Goal: Information Seeking & Learning: Learn about a topic

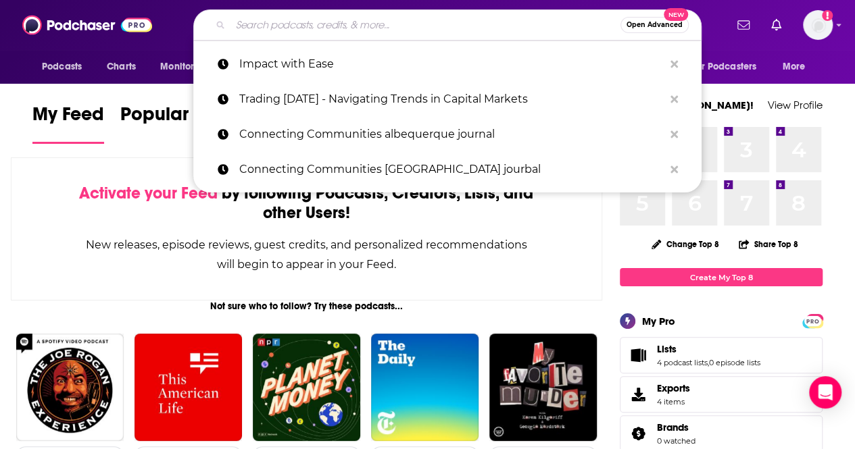
click at [259, 28] on input "Search podcasts, credits, & more..." at bounding box center [425, 25] width 390 height 22
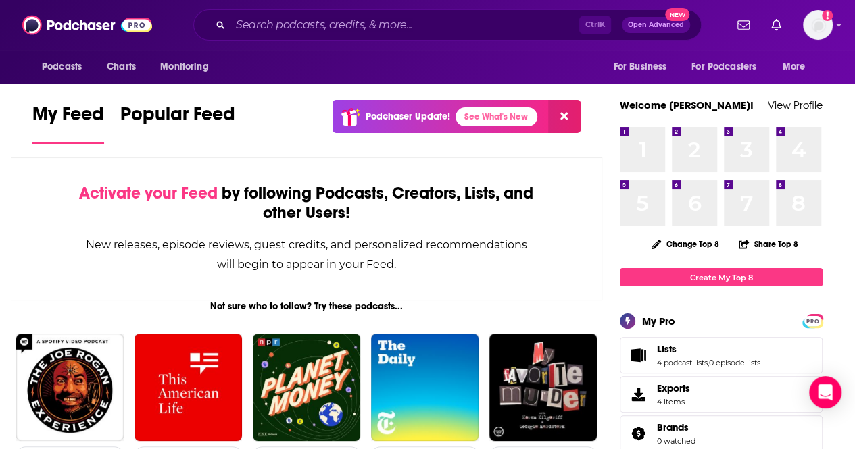
click at [363, 36] on div "Ctrl K Open Advanced New" at bounding box center [447, 24] width 508 height 31
click at [350, 21] on input "Search podcasts, credits, & more..." at bounding box center [404, 25] width 349 height 22
click at [32, 204] on div "Activate your Feed by following Podcasts, Creators, Lists, and other Users! New…" at bounding box center [306, 228] width 591 height 143
click at [172, 72] on span "Monitoring" at bounding box center [184, 66] width 48 height 19
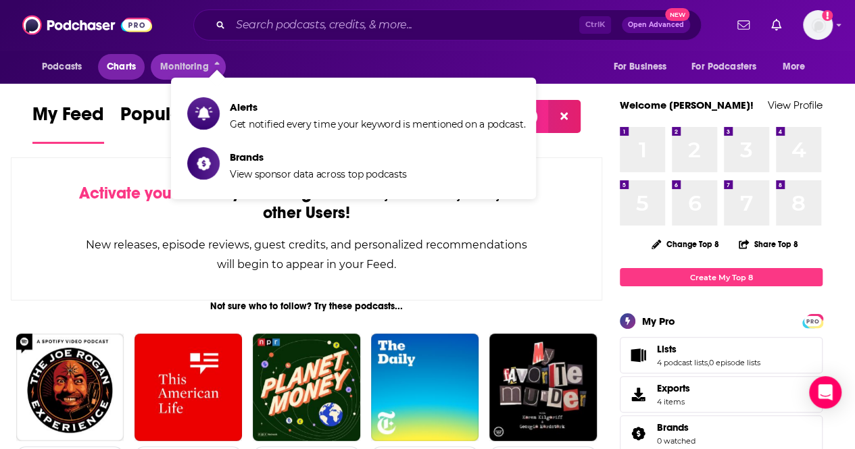
click at [123, 69] on span "Charts" at bounding box center [121, 66] width 29 height 19
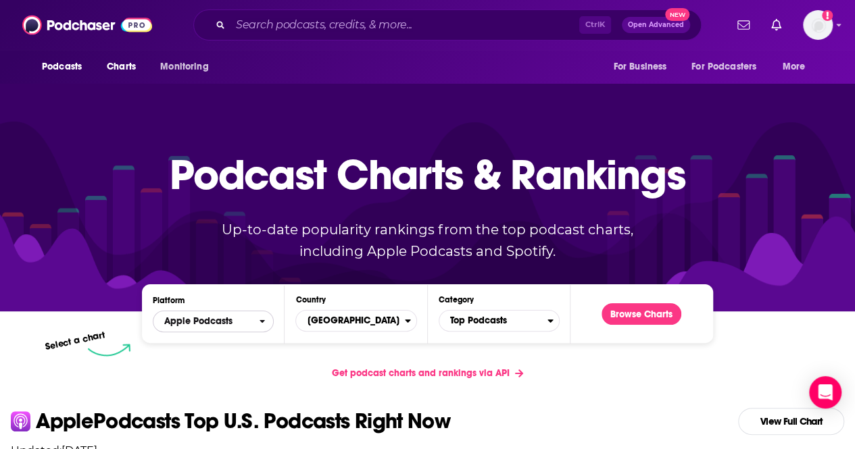
click at [195, 323] on span "Apple Podcasts" at bounding box center [198, 321] width 68 height 9
click at [341, 324] on span "[GEOGRAPHIC_DATA]" at bounding box center [350, 320] width 108 height 23
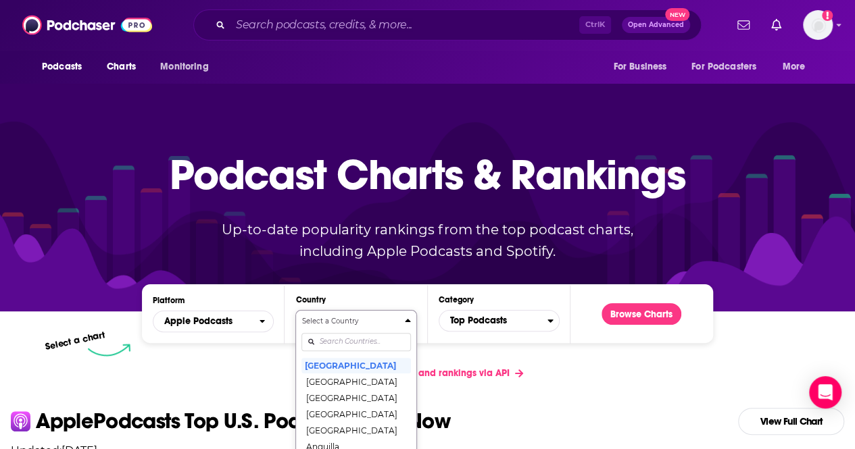
click at [346, 336] on div "Select a Country [GEOGRAPHIC_DATA] [GEOGRAPHIC_DATA] [GEOGRAPHIC_DATA] [GEOGRAP…" at bounding box center [355, 387] width 109 height 143
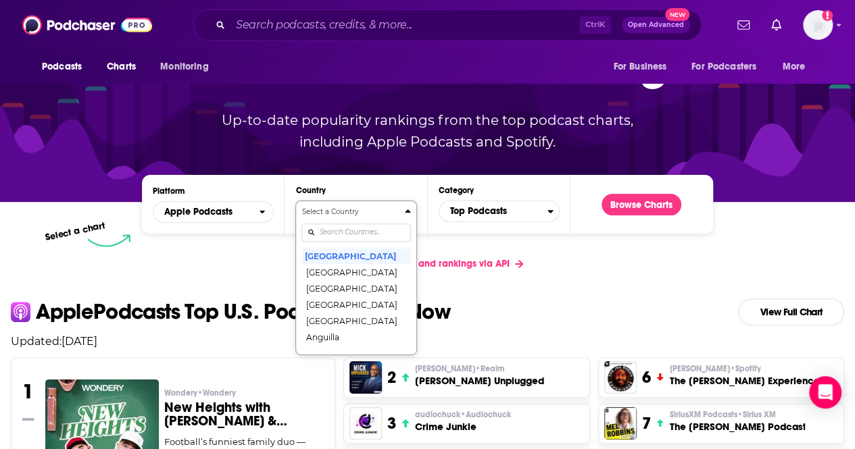
scroll to position [118, 0]
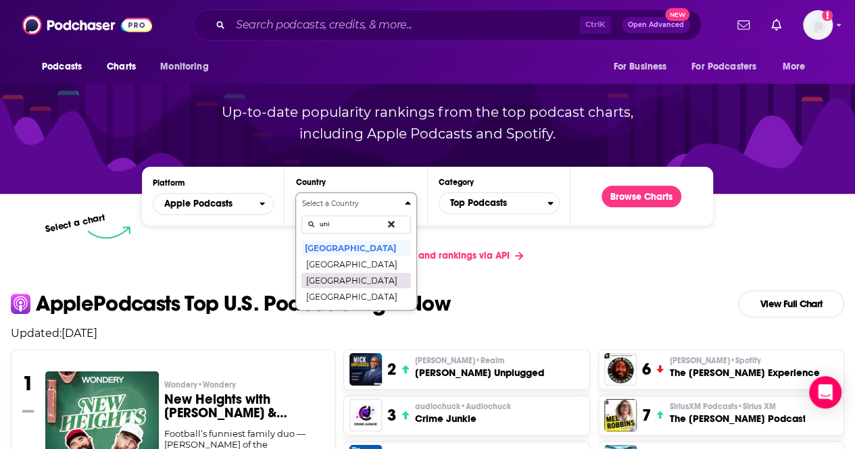
type input "uni"
click at [345, 279] on button "[GEOGRAPHIC_DATA]" at bounding box center [355, 280] width 109 height 16
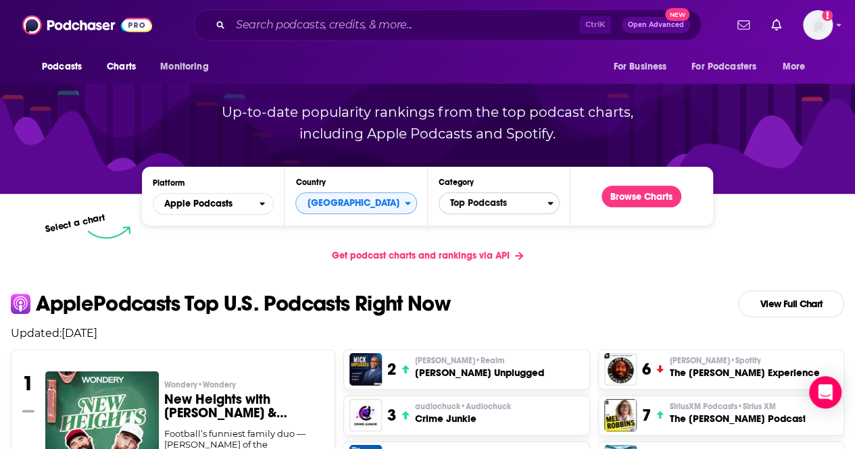
click at [484, 206] on span "Top Podcasts" at bounding box center [493, 203] width 108 height 23
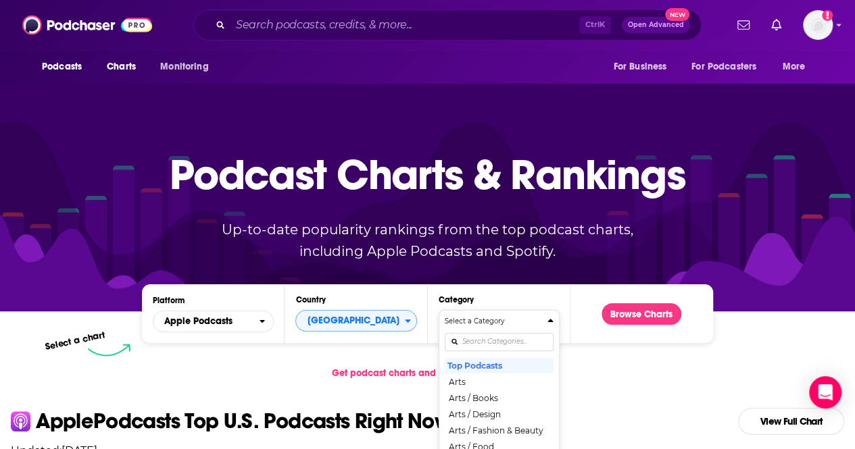
scroll to position [0, 0]
click at [463, 343] on div "Select a Category Top Podcasts Arts Arts / Books Arts / Design Arts / Fashion &…" at bounding box center [499, 387] width 109 height 143
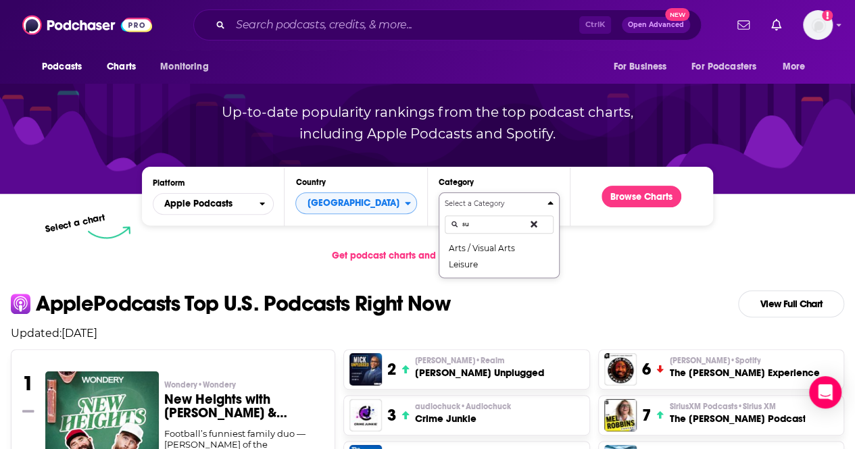
type input "s"
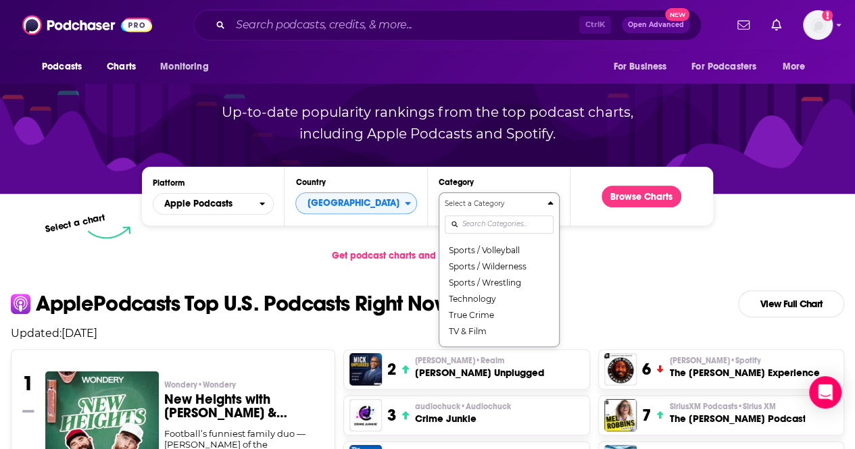
scroll to position [1780, 0]
click at [495, 222] on input "Categories" at bounding box center [499, 225] width 109 height 18
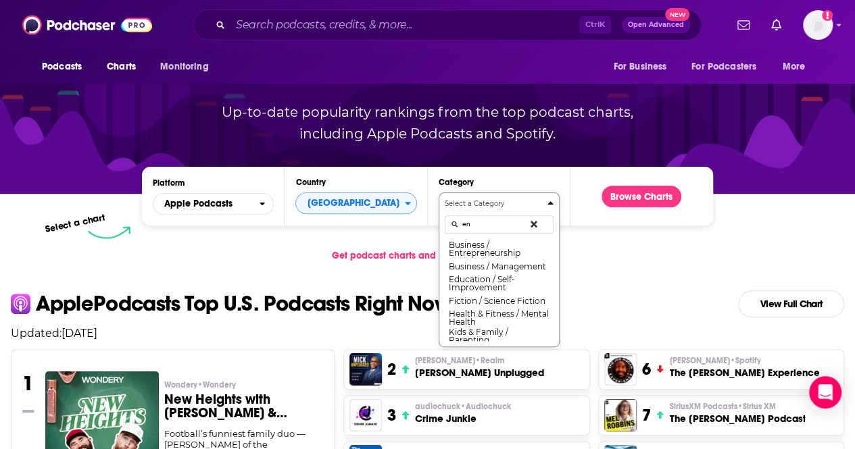
type input "e"
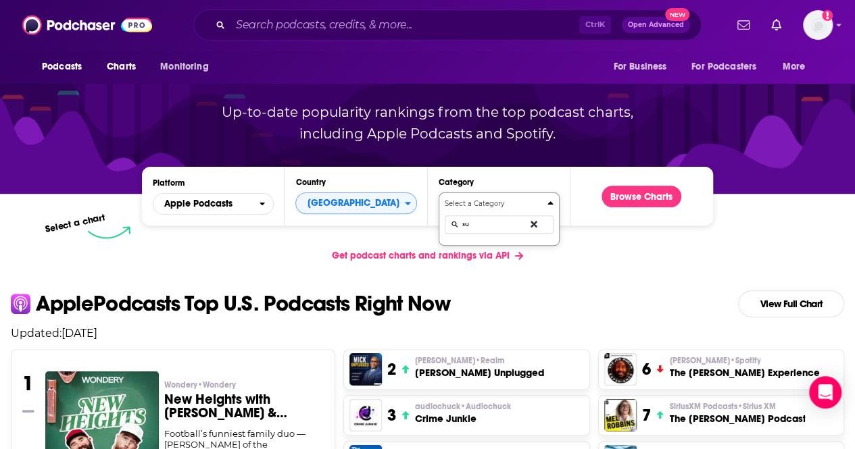
type input "s"
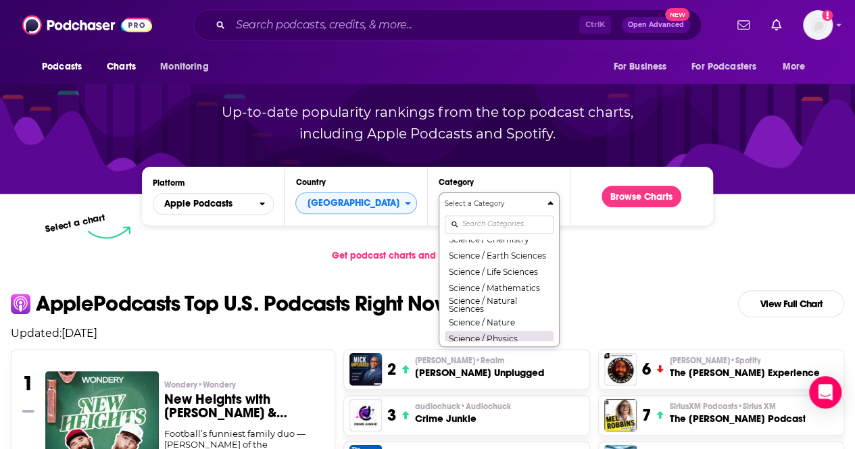
scroll to position [1247, 0]
click at [510, 276] on button "Science / Life Sciences" at bounding box center [499, 268] width 109 height 16
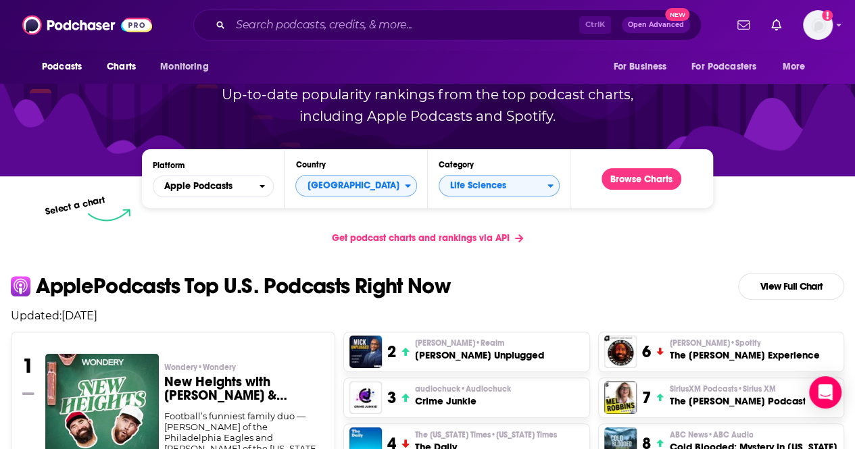
scroll to position [114, 0]
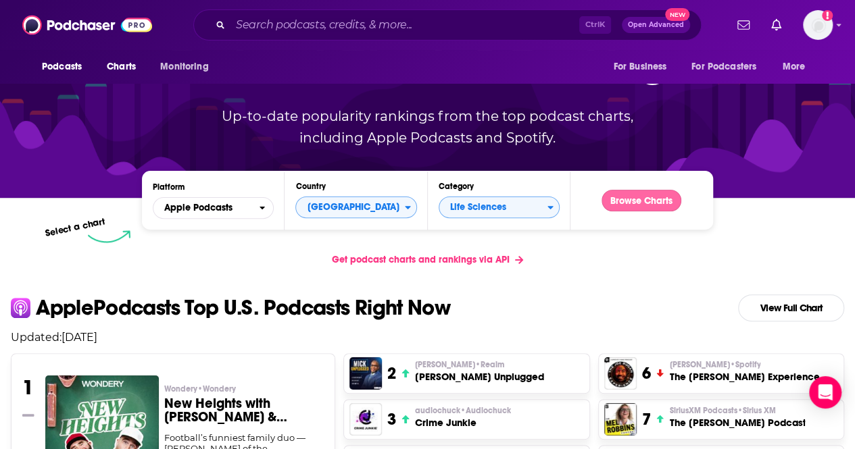
click at [635, 198] on button "Browse Charts" at bounding box center [641, 201] width 80 height 22
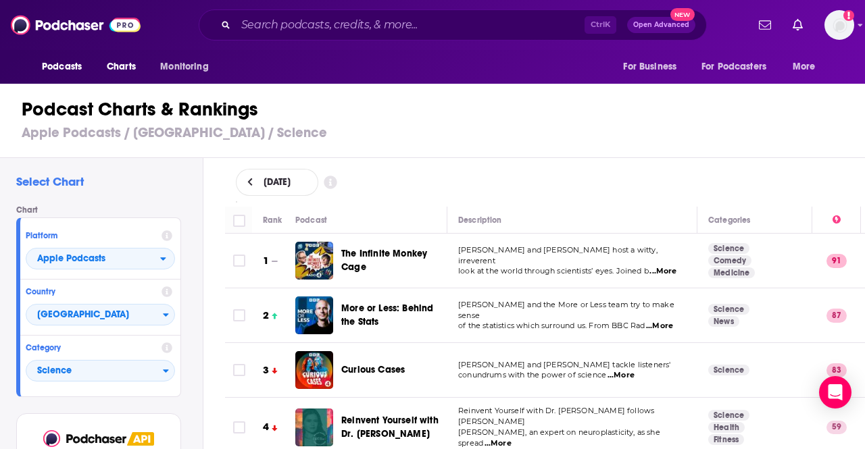
click at [249, 183] on icon at bounding box center [249, 182] width 5 height 8
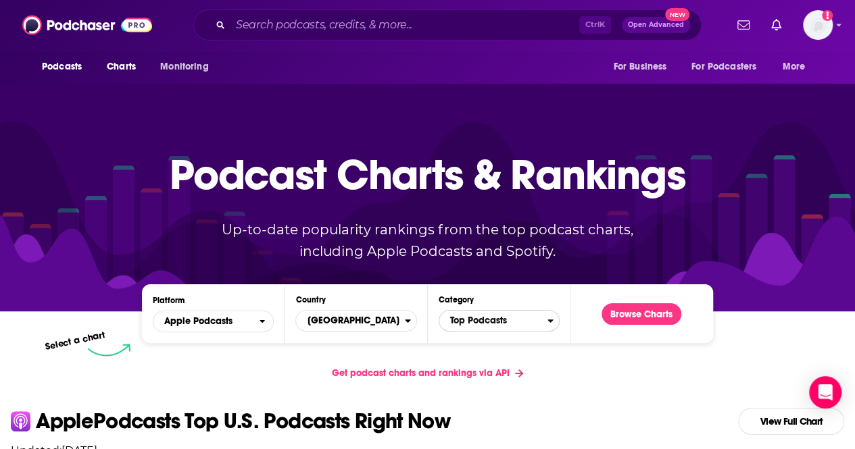
click at [485, 317] on span "Top Podcasts" at bounding box center [493, 320] width 108 height 23
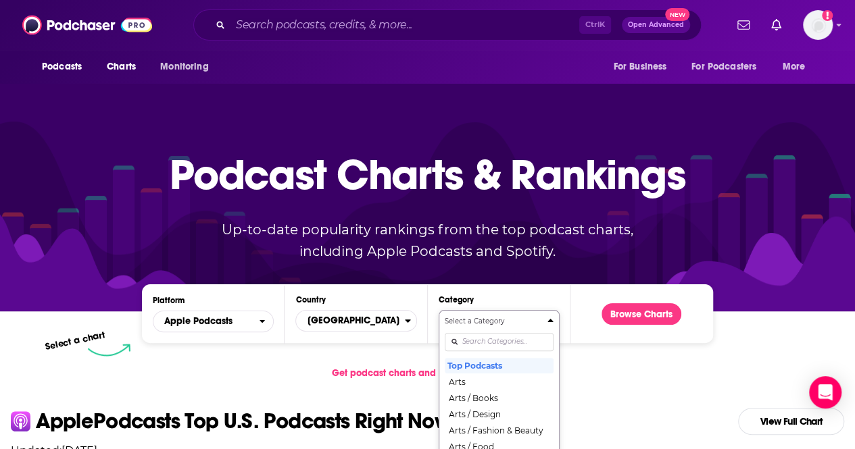
click at [484, 337] on div "Select a Category Top Podcasts Arts Arts / Books Arts / Design Arts / Fashion &…" at bounding box center [499, 387] width 109 height 143
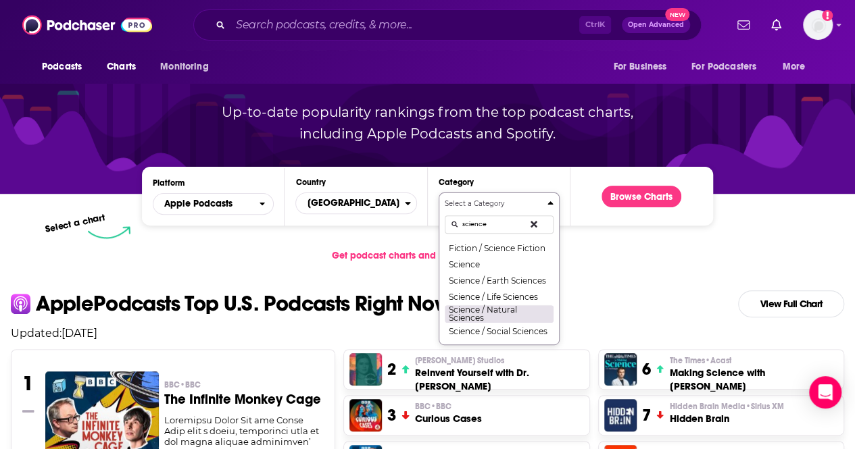
scroll to position [3, 0]
type input "science"
click at [489, 328] on button "Science / Social Sciences" at bounding box center [499, 331] width 109 height 16
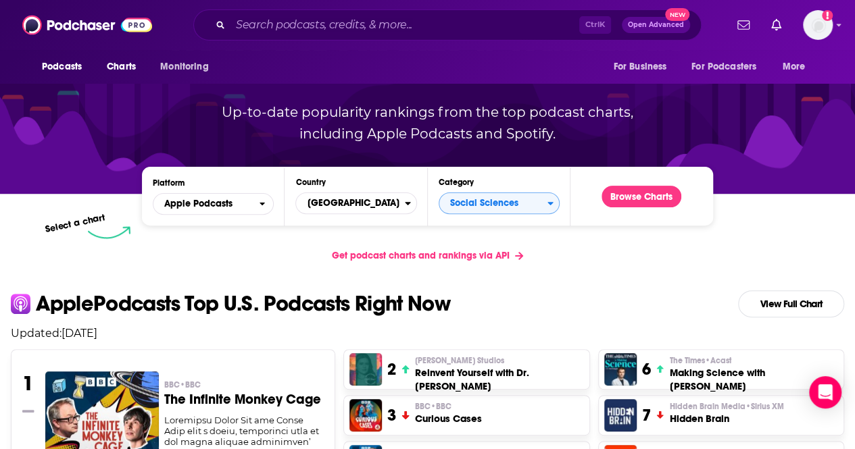
click at [682, 201] on div "Browse Charts" at bounding box center [641, 196] width 101 height 37
click at [662, 193] on button "Browse Charts" at bounding box center [641, 197] width 80 height 22
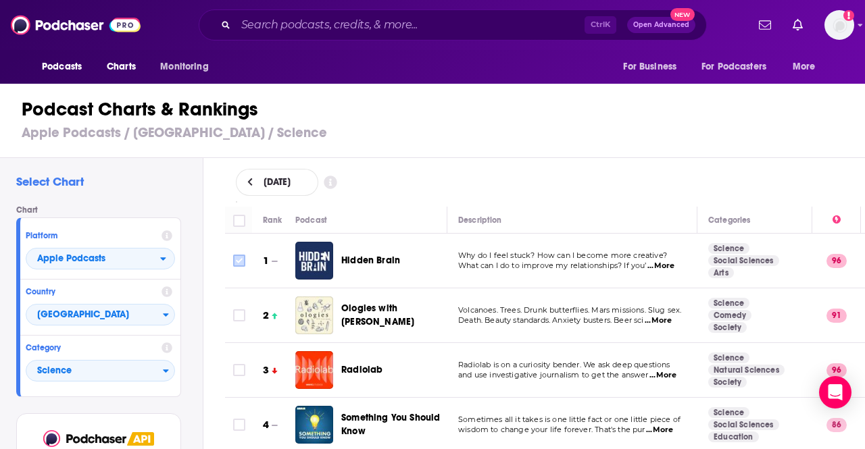
click at [242, 262] on input "Toggle select row" at bounding box center [239, 261] width 12 height 12
checkbox input "true"
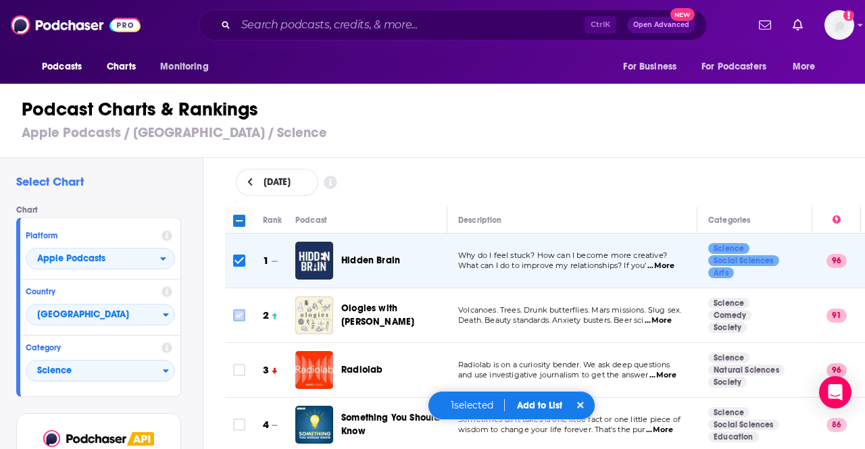
click at [234, 321] on icon "Toggle select row" at bounding box center [239, 315] width 16 height 16
click at [239, 365] on input "Toggle select row" at bounding box center [239, 370] width 12 height 12
checkbox input "true"
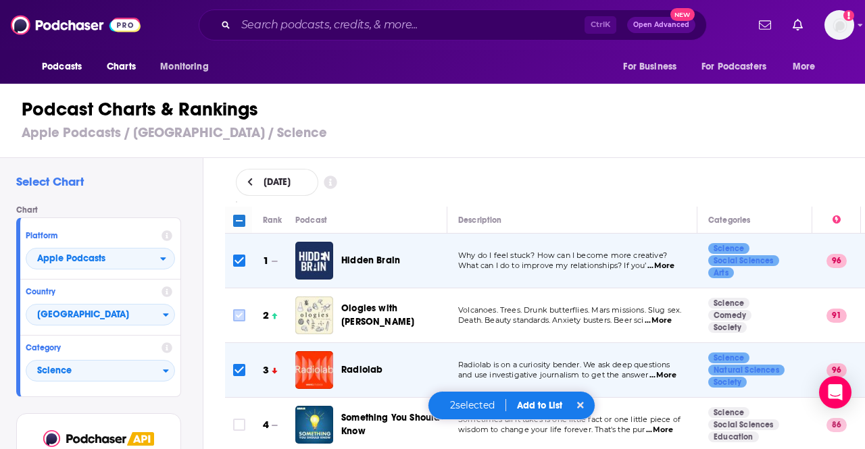
click at [241, 313] on input "Toggle select row" at bounding box center [239, 315] width 12 height 12
checkbox input "true"
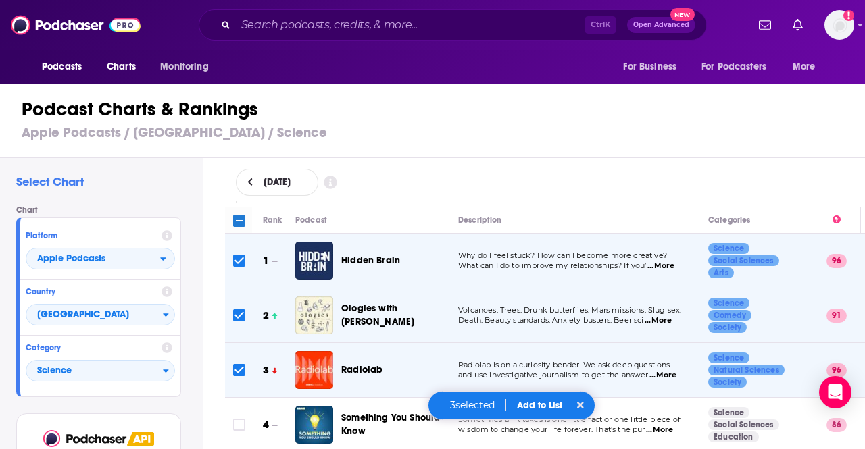
scroll to position [179, 0]
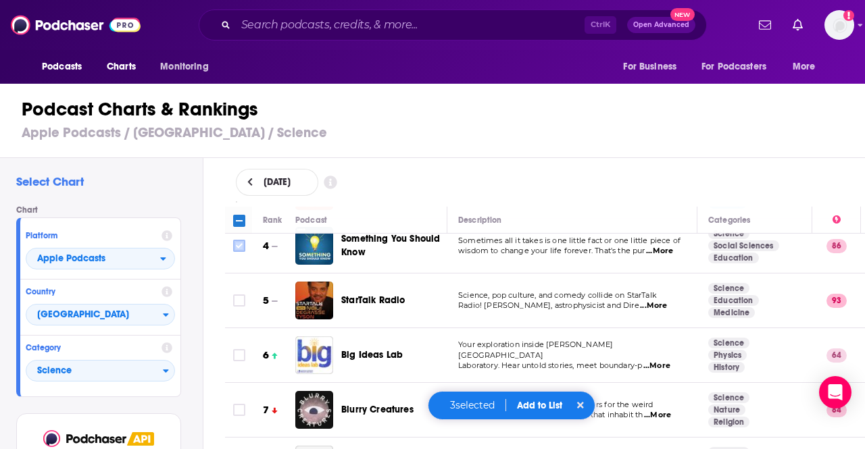
click at [238, 251] on icon "Toggle select row" at bounding box center [239, 246] width 16 height 16
click at [238, 301] on input "Toggle select row" at bounding box center [239, 301] width 12 height 12
checkbox input "true"
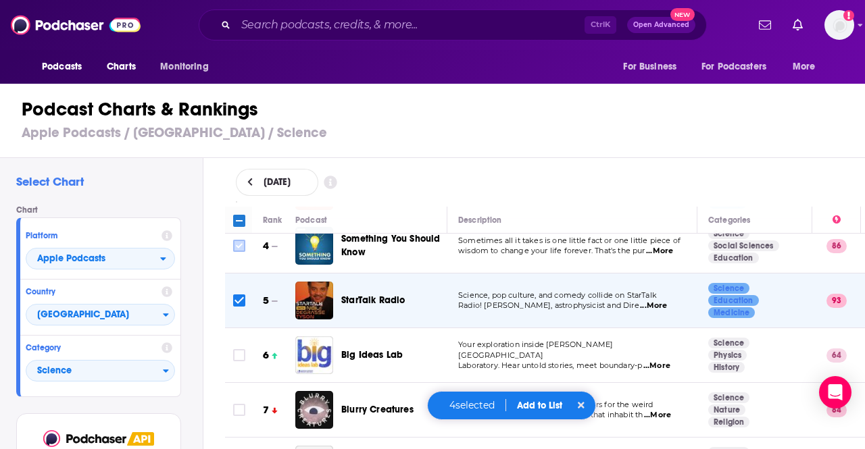
scroll to position [74, 0]
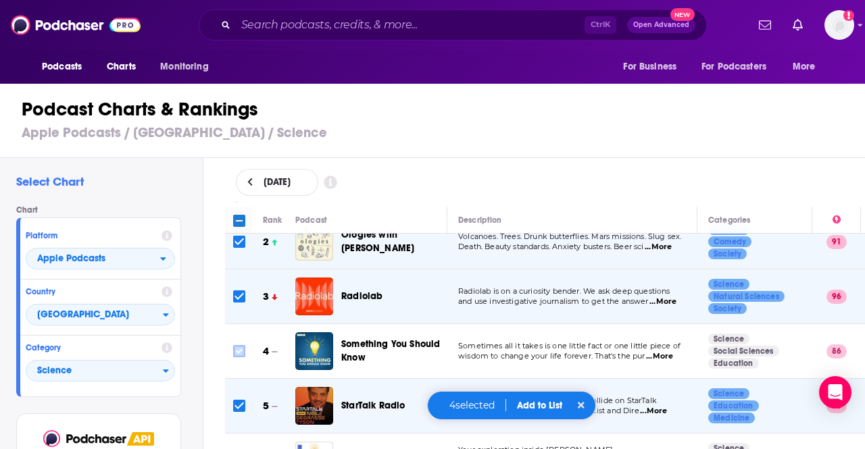
click at [236, 355] on input "Toggle select row" at bounding box center [239, 351] width 12 height 12
checkbox input "true"
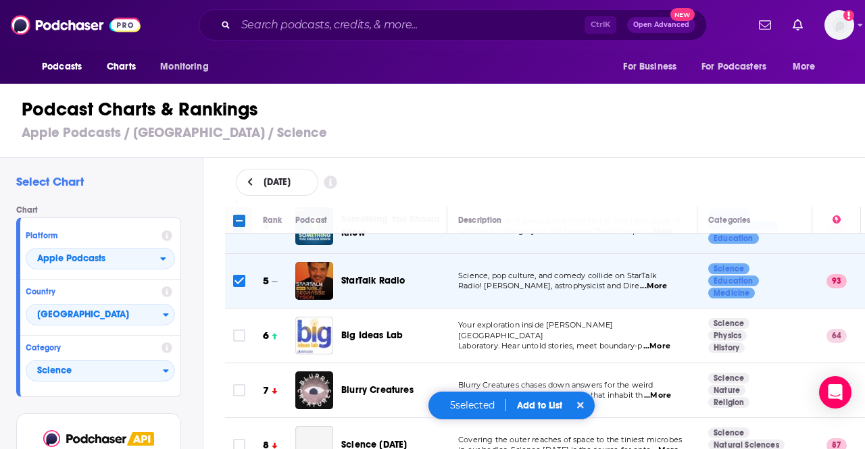
scroll to position [224, 0]
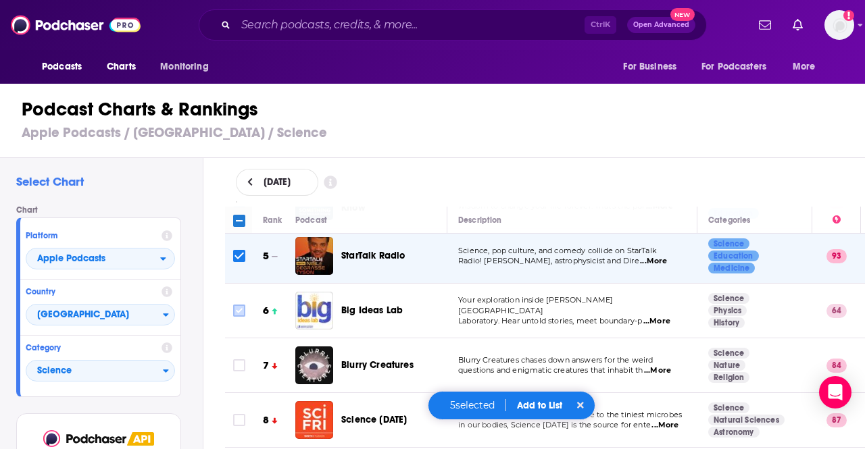
click at [241, 307] on input "Toggle select row" at bounding box center [239, 311] width 12 height 12
checkbox input "true"
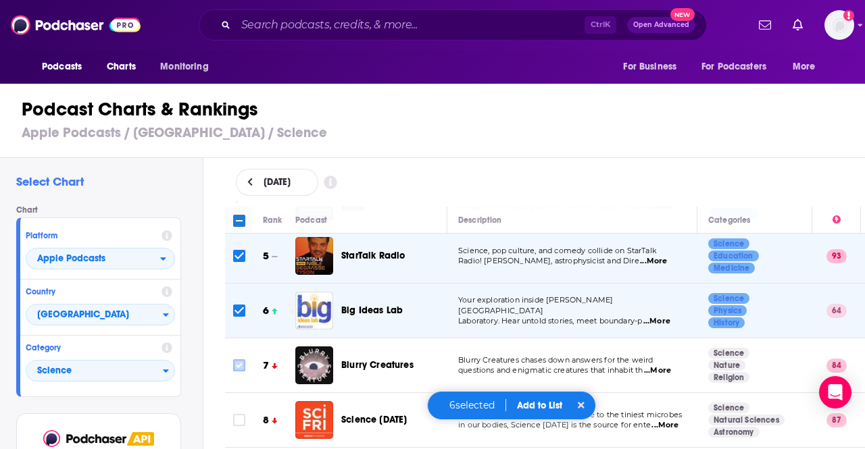
click at [236, 365] on input "Toggle select row" at bounding box center [239, 365] width 12 height 12
checkbox input "true"
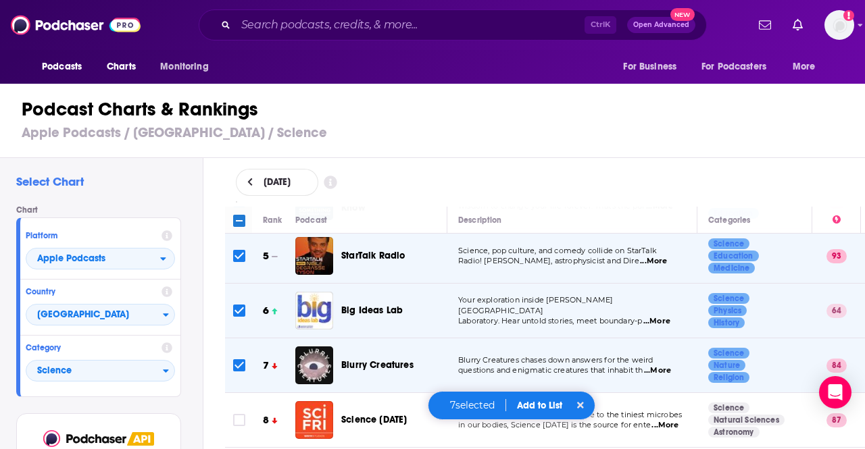
scroll to position [277, 0]
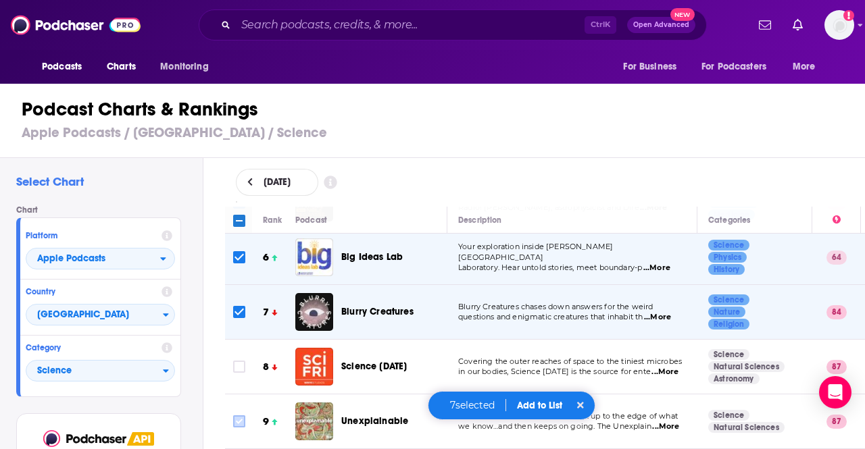
click at [236, 361] on input "Toggle select row" at bounding box center [239, 367] width 12 height 12
checkbox input "true"
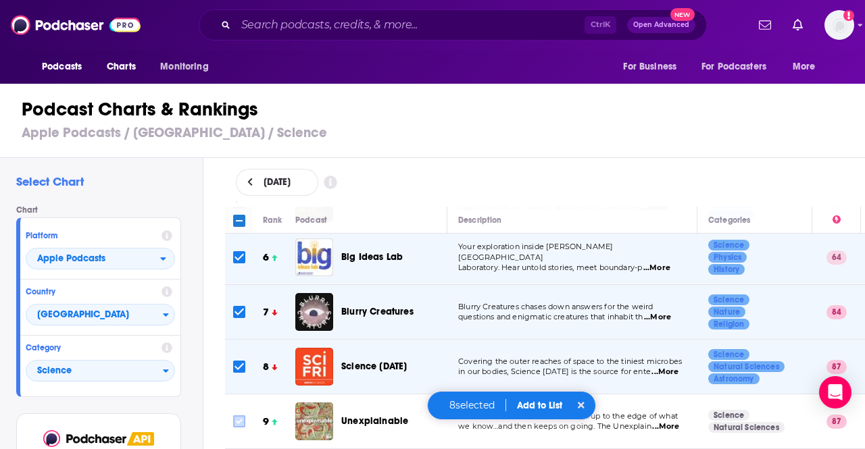
scroll to position [323, 0]
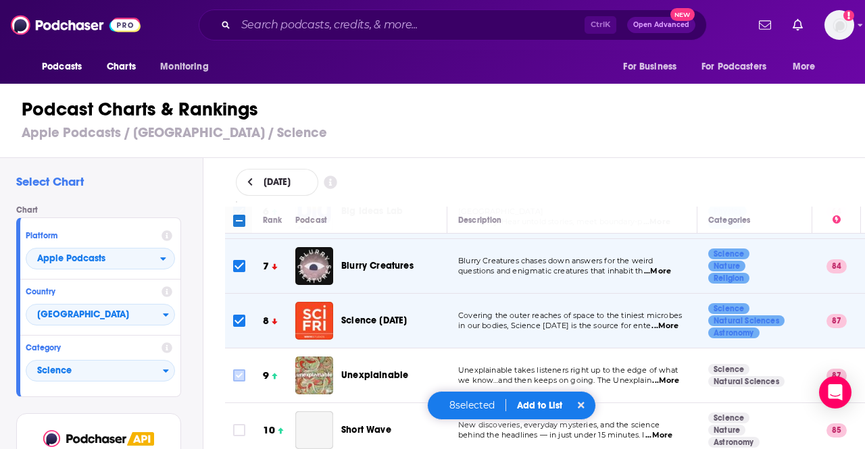
click at [237, 372] on input "Toggle select row" at bounding box center [239, 376] width 12 height 12
checkbox input "true"
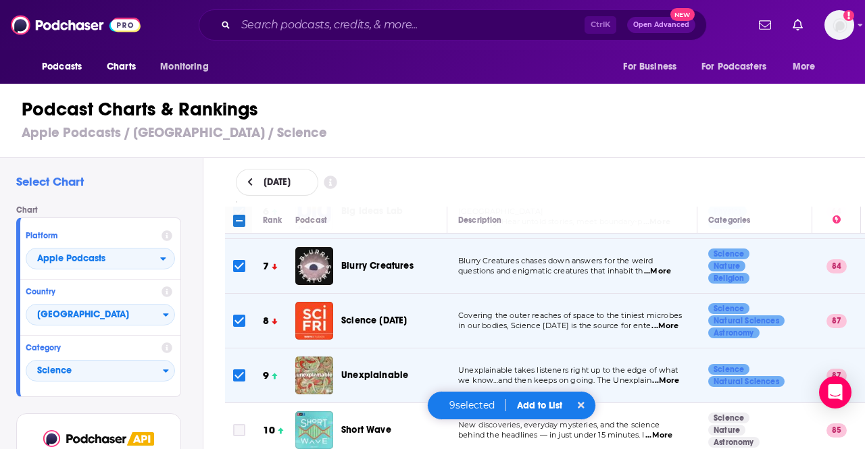
click at [237, 424] on input "Toggle select row" at bounding box center [239, 430] width 12 height 12
checkbox input "true"
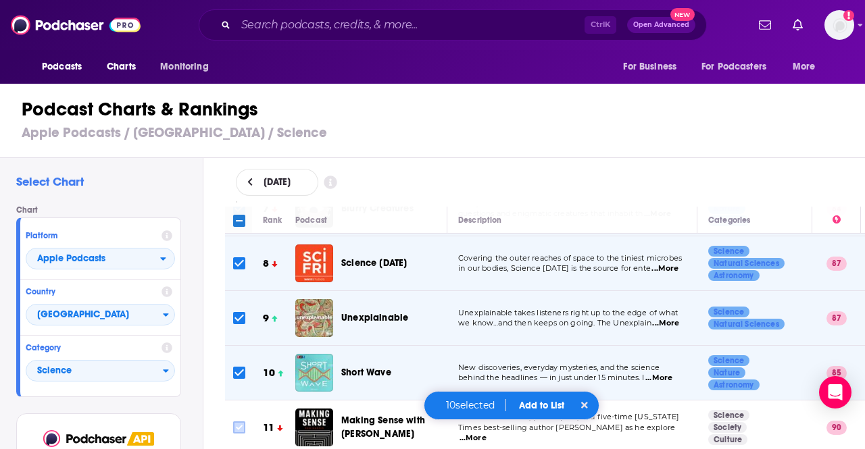
scroll to position [422, 0]
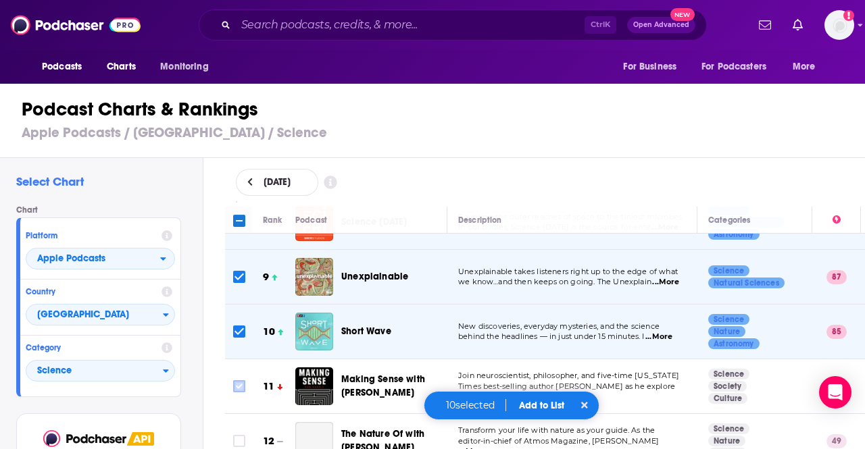
click at [241, 380] on input "Toggle select row" at bounding box center [239, 386] width 12 height 12
checkbox input "true"
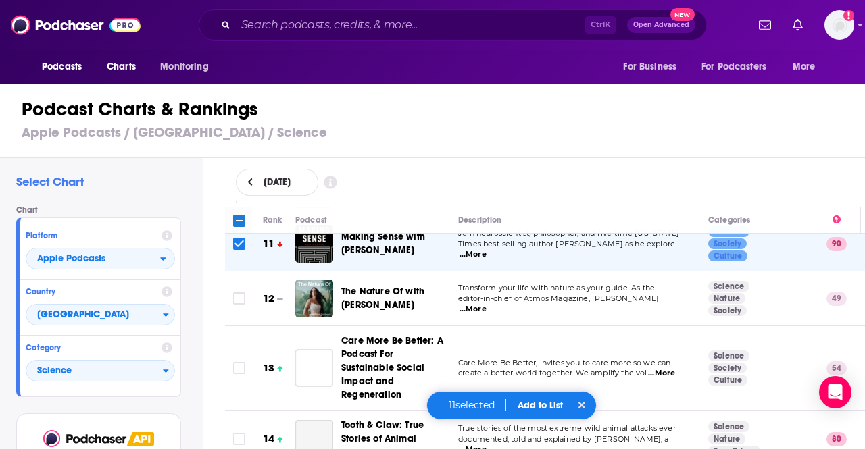
scroll to position [570, 0]
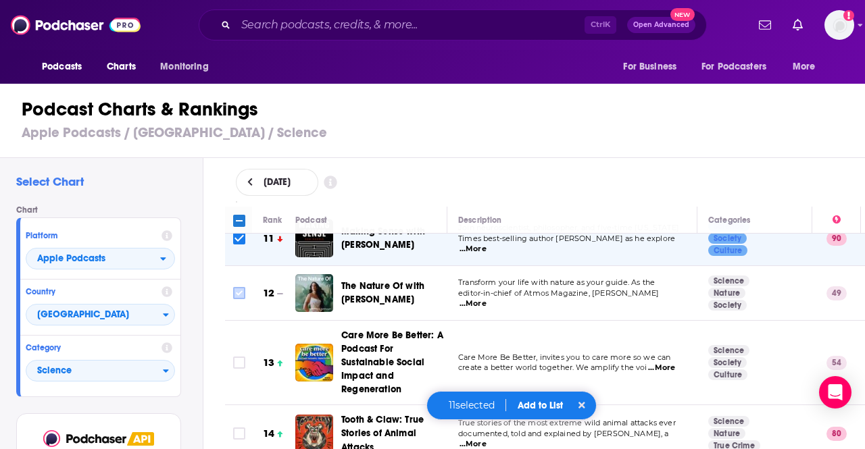
click at [241, 295] on input "Toggle select row" at bounding box center [239, 293] width 12 height 12
checkbox input "true"
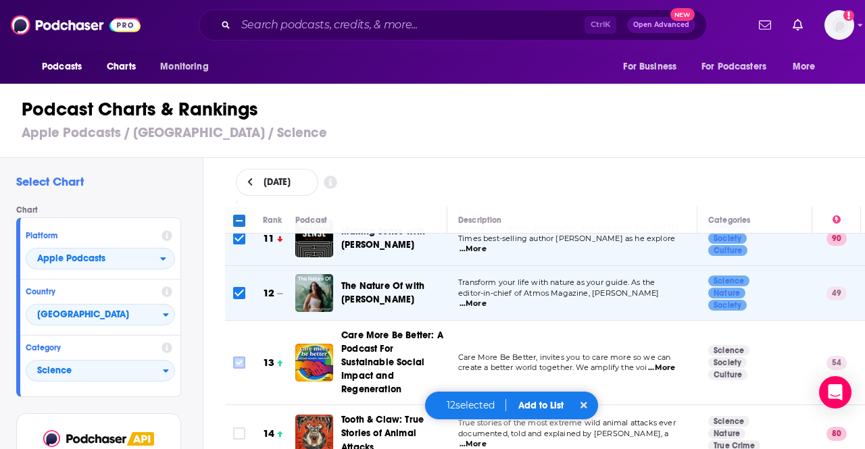
click at [236, 366] on icon "Toggle select row" at bounding box center [239, 363] width 16 height 16
click at [241, 359] on input "Toggle select row" at bounding box center [239, 363] width 12 height 12
checkbox input "true"
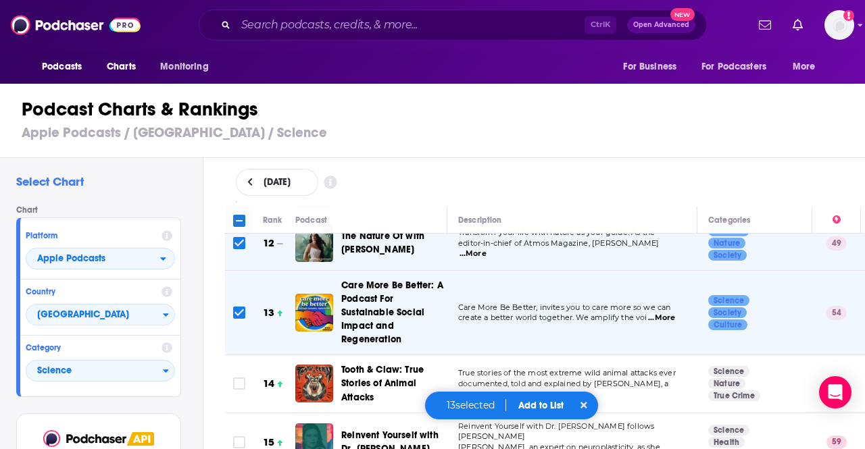
scroll to position [636, 0]
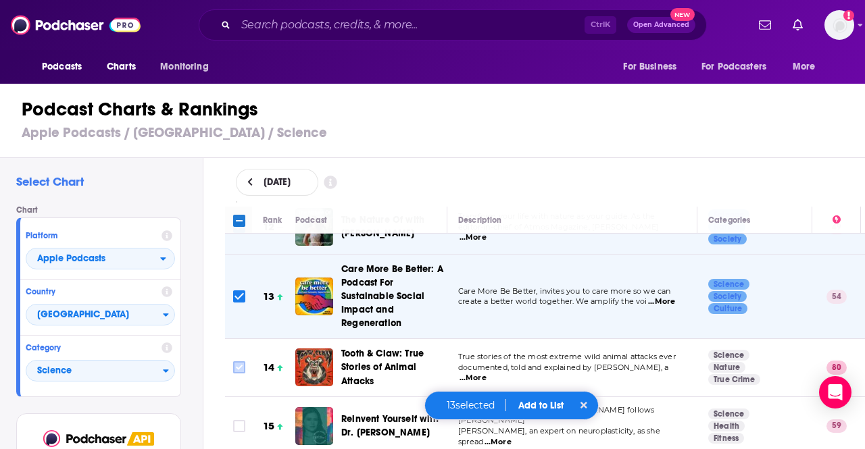
click at [242, 367] on input "Toggle select row" at bounding box center [239, 367] width 12 height 12
checkbox input "true"
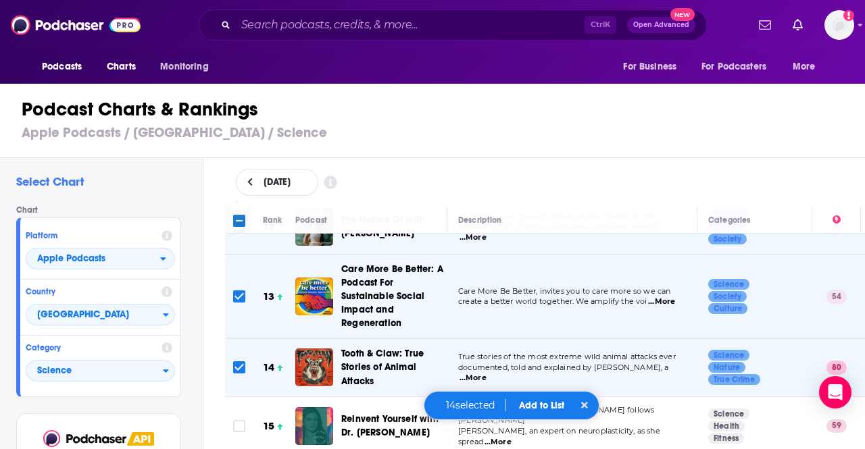
scroll to position [686, 0]
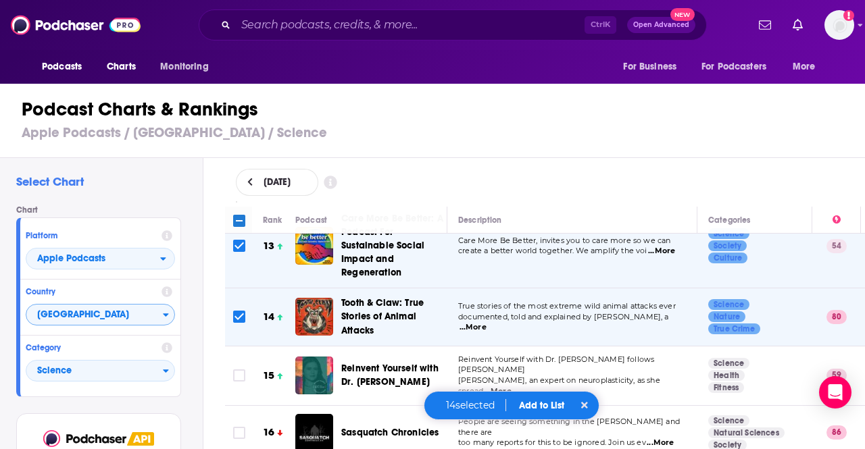
click at [238, 222] on input "Toggle select all" at bounding box center [239, 221] width 12 height 12
checkbox input "true"
click at [78, 307] on span "[GEOGRAPHIC_DATA]" at bounding box center [94, 315] width 136 height 23
checkbox input "true"
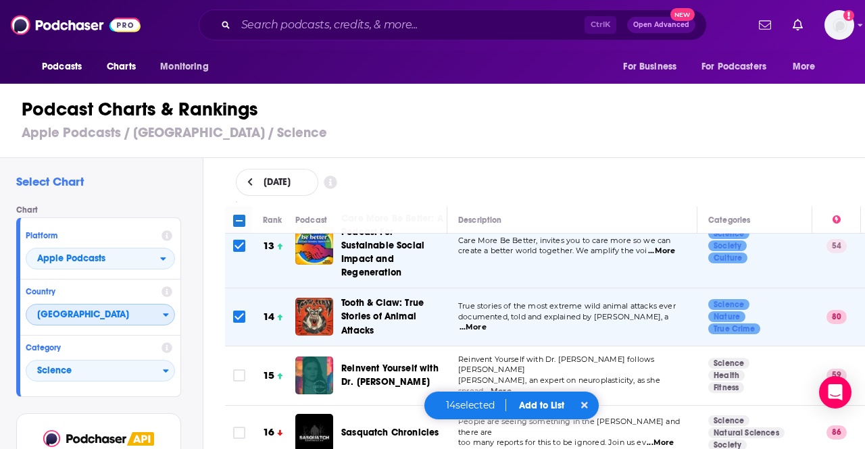
checkbox input "true"
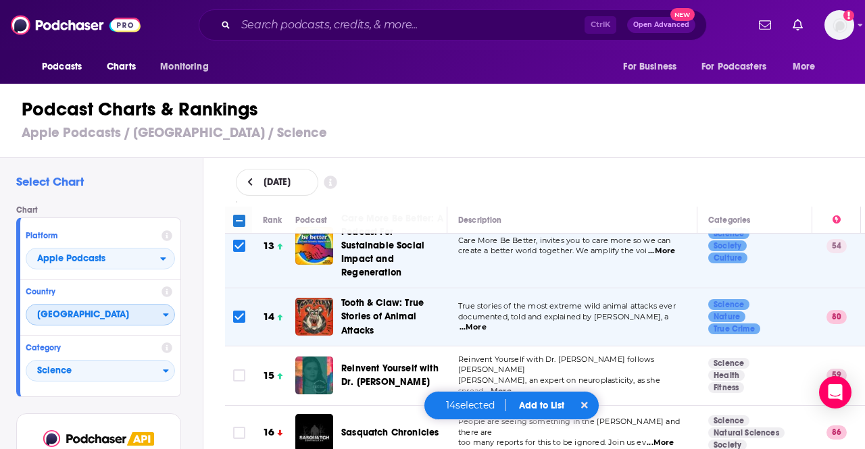
checkbox input "true"
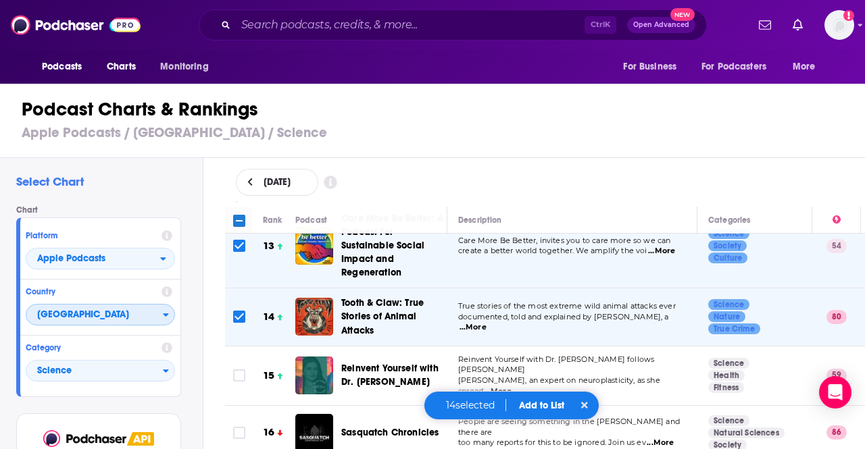
checkbox input "true"
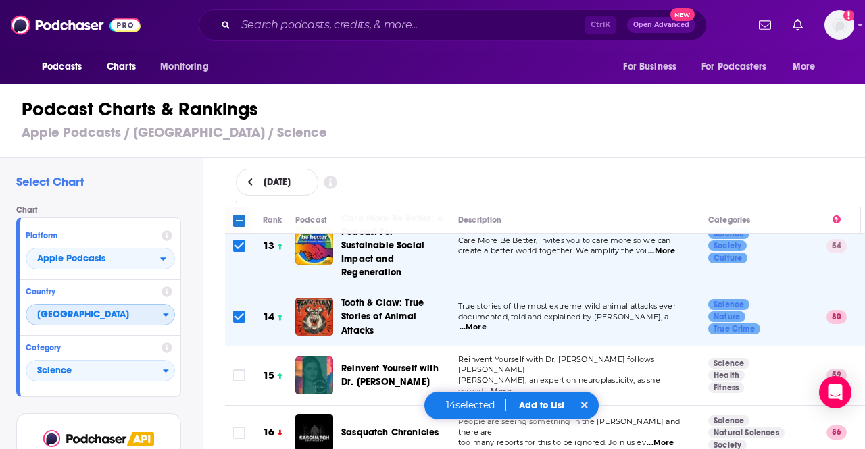
checkbox input "true"
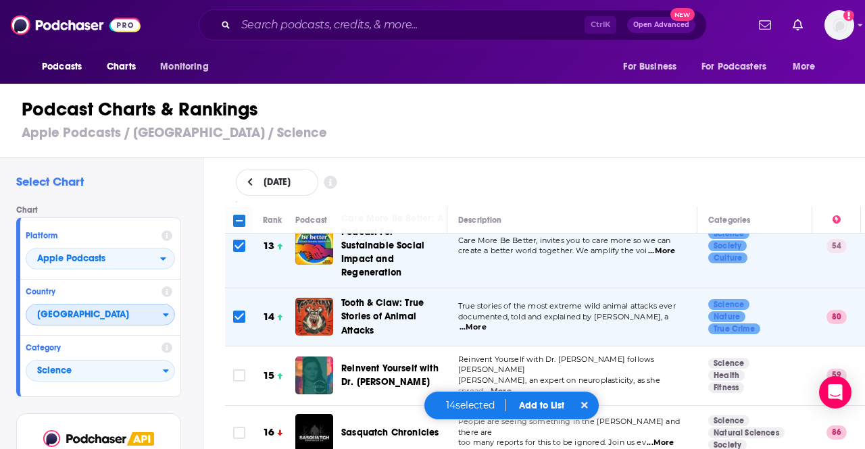
checkbox input "true"
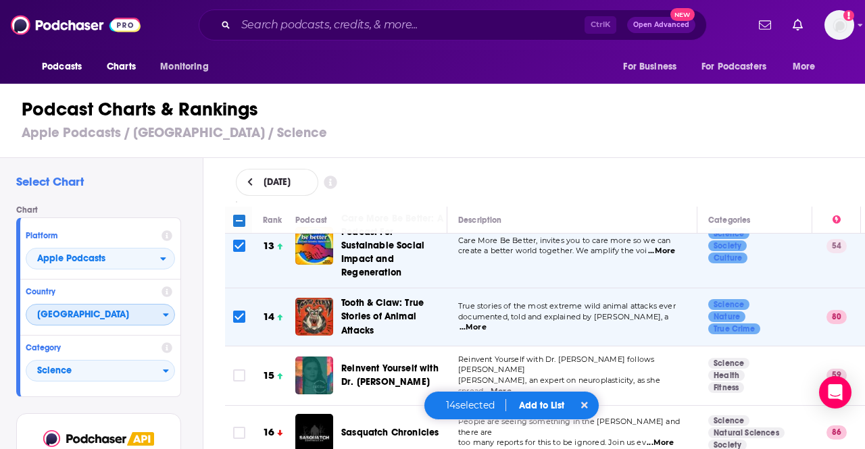
checkbox input "true"
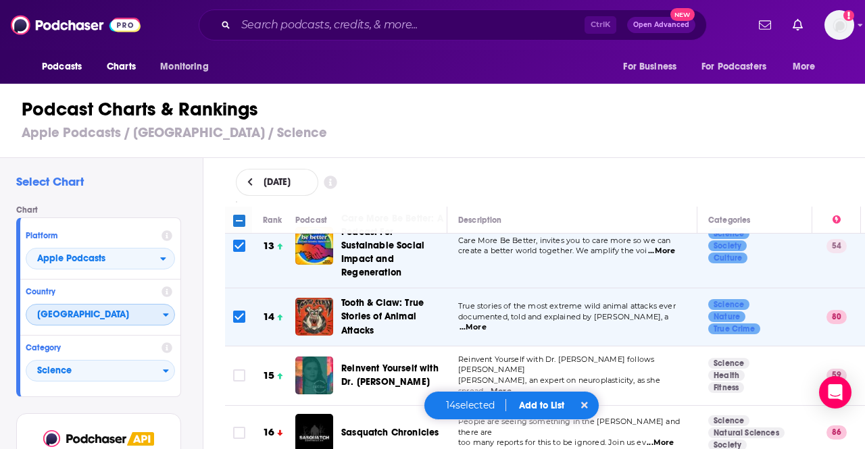
checkbox input "true"
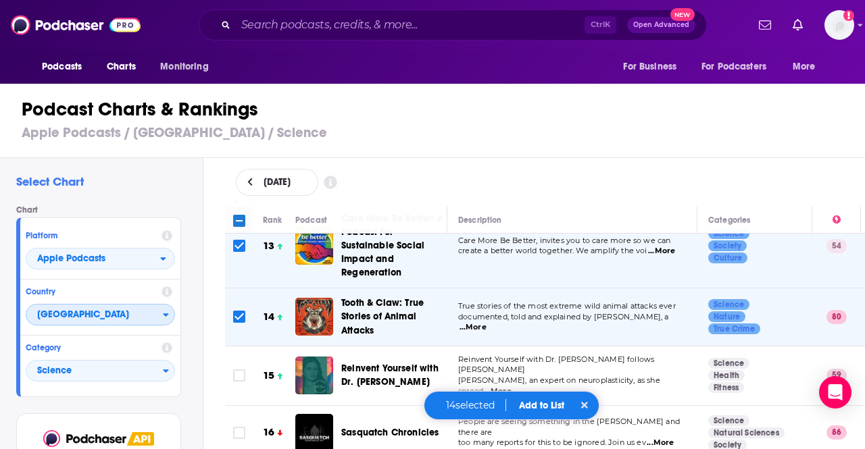
checkbox input "true"
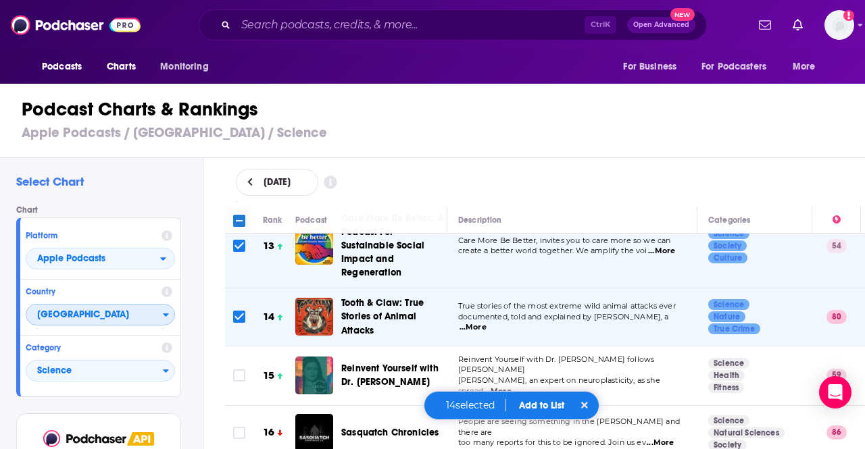
checkbox input "true"
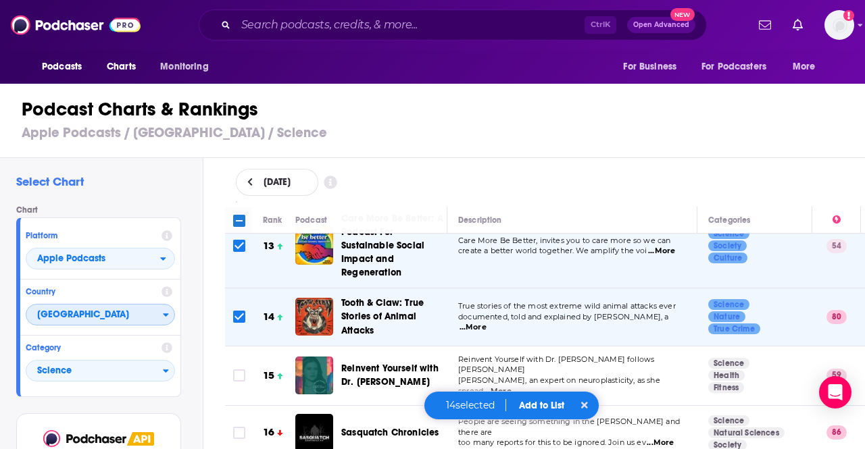
checkbox input "true"
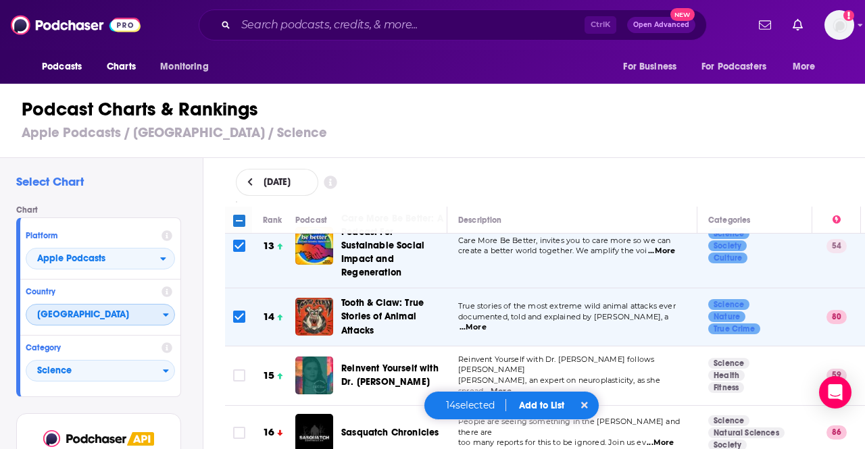
checkbox input "true"
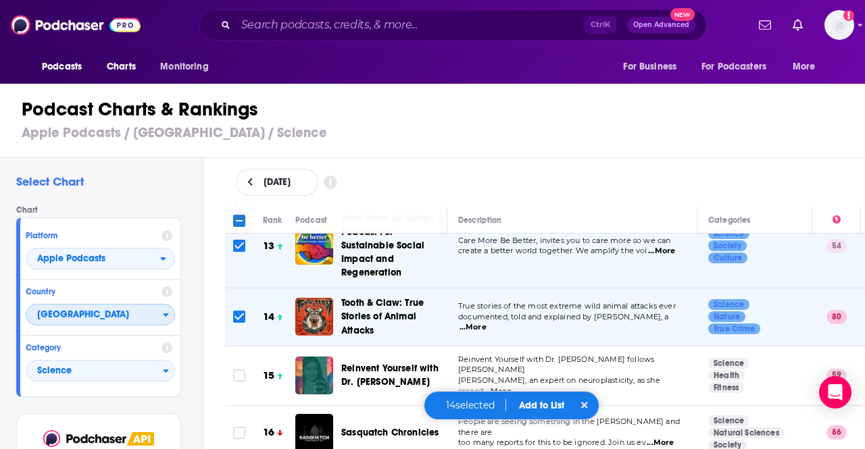
checkbox input "true"
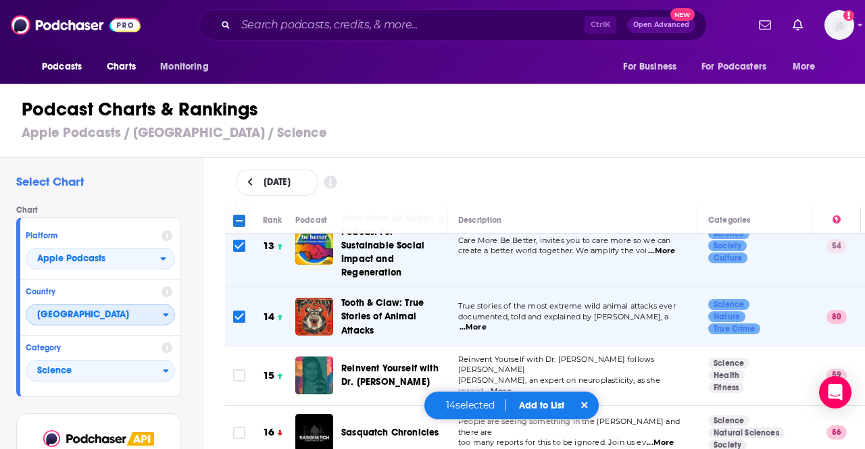
checkbox input "true"
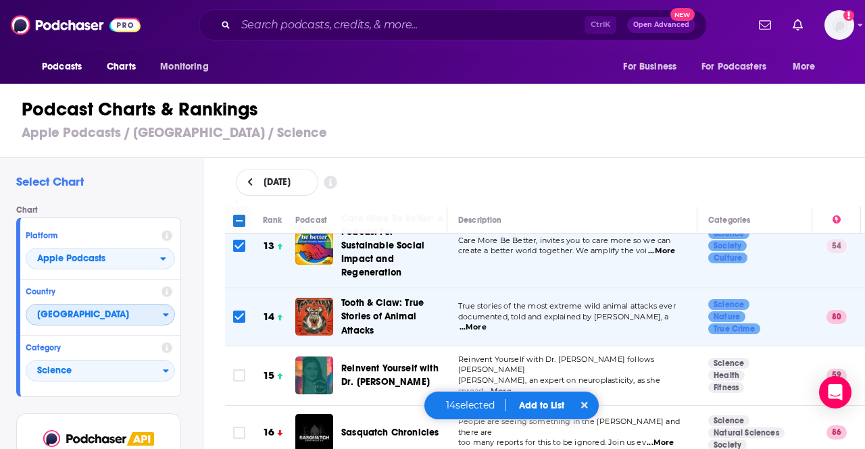
checkbox input "true"
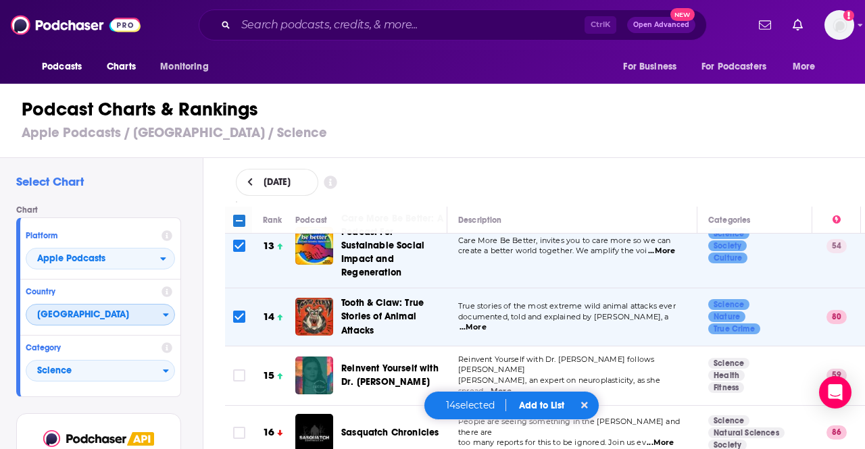
checkbox input "true"
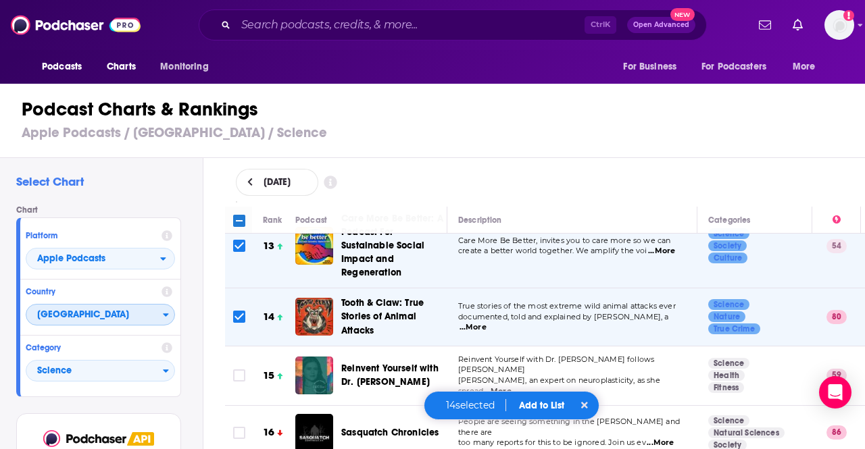
checkbox input "true"
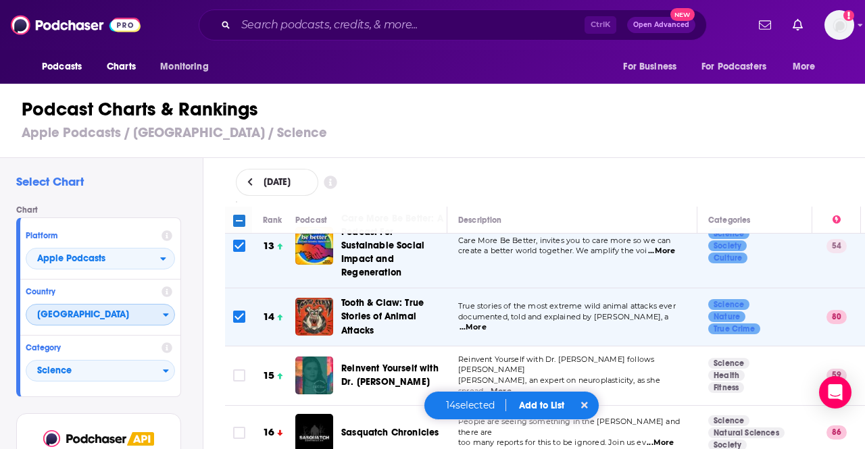
checkbox input "true"
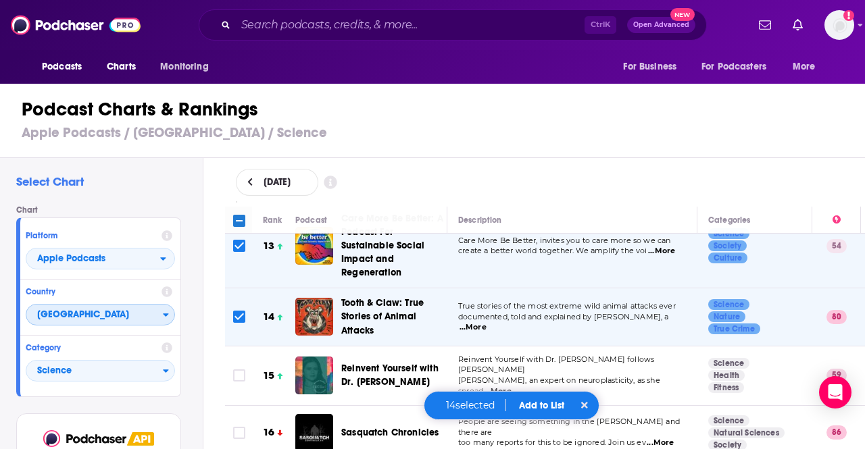
checkbox input "true"
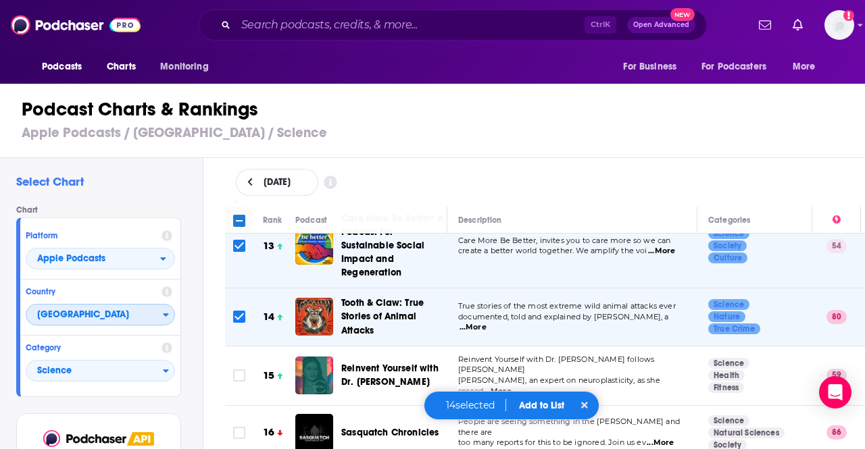
checkbox input "true"
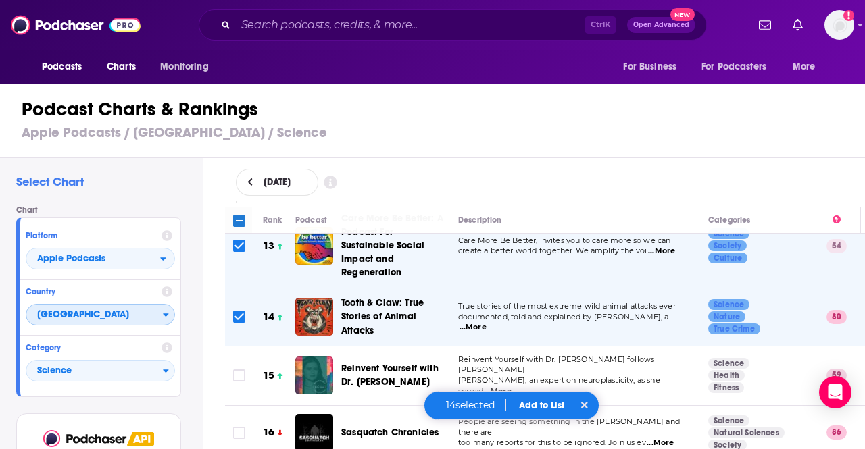
checkbox input "true"
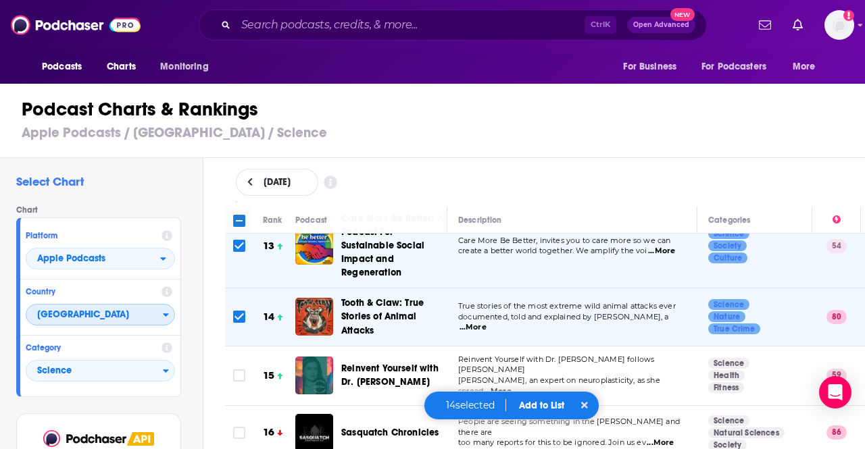
checkbox input "true"
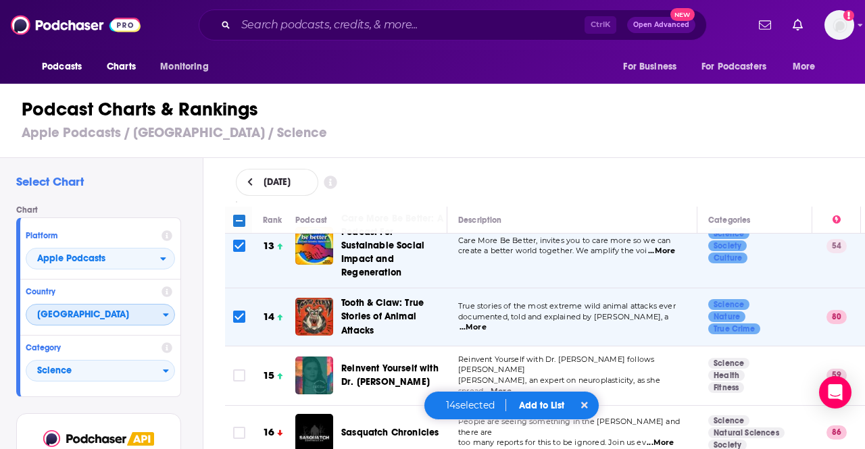
checkbox input "true"
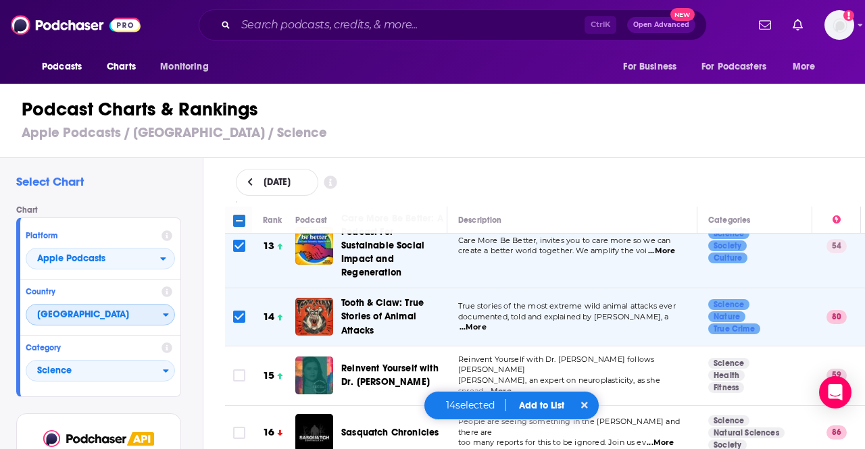
checkbox input "true"
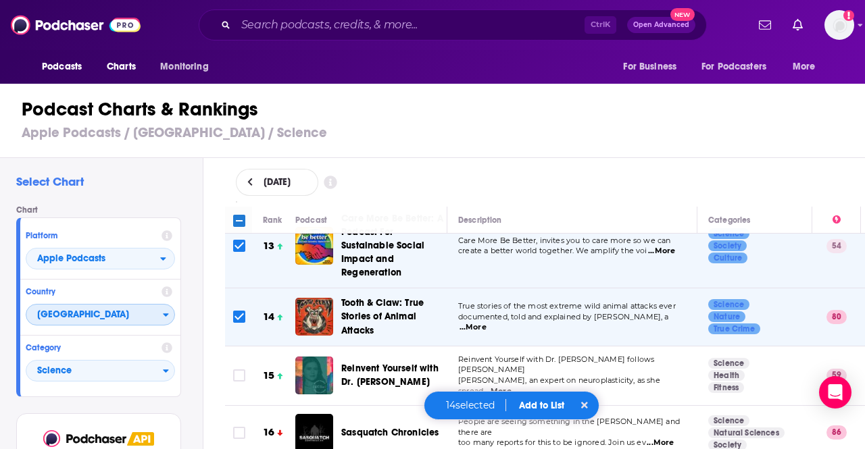
checkbox input "true"
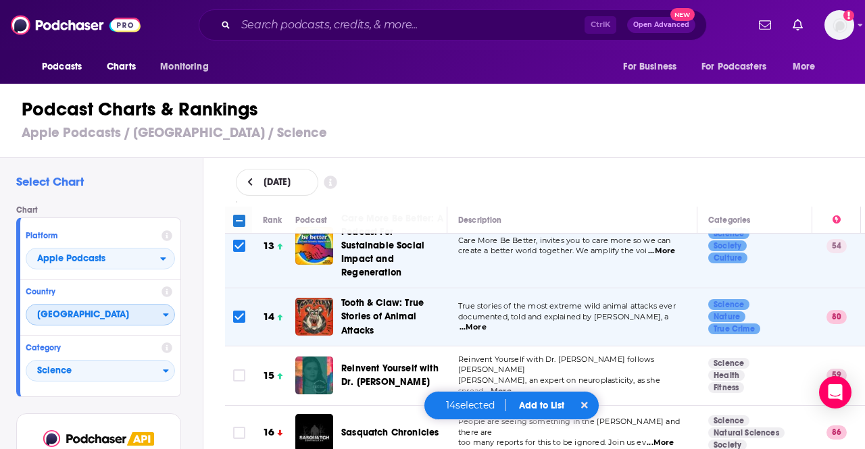
checkbox input "true"
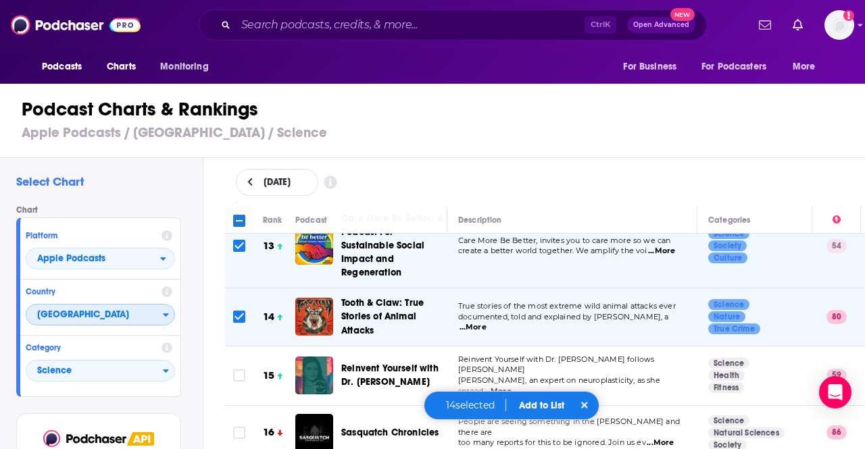
checkbox input "true"
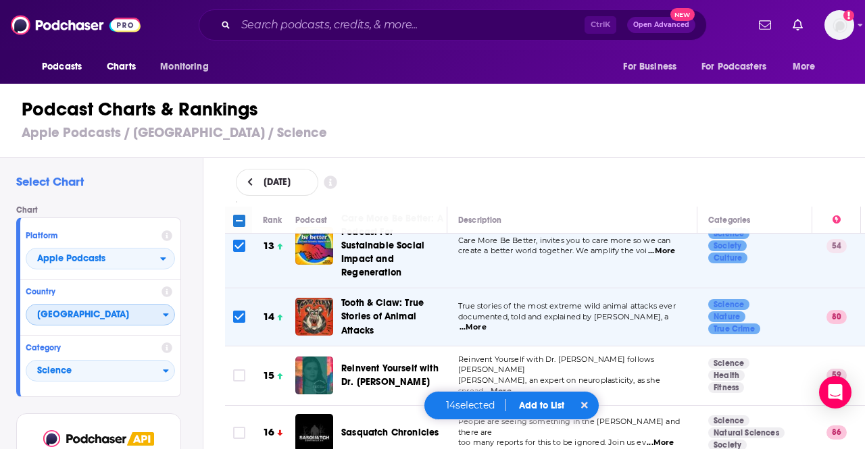
checkbox input "true"
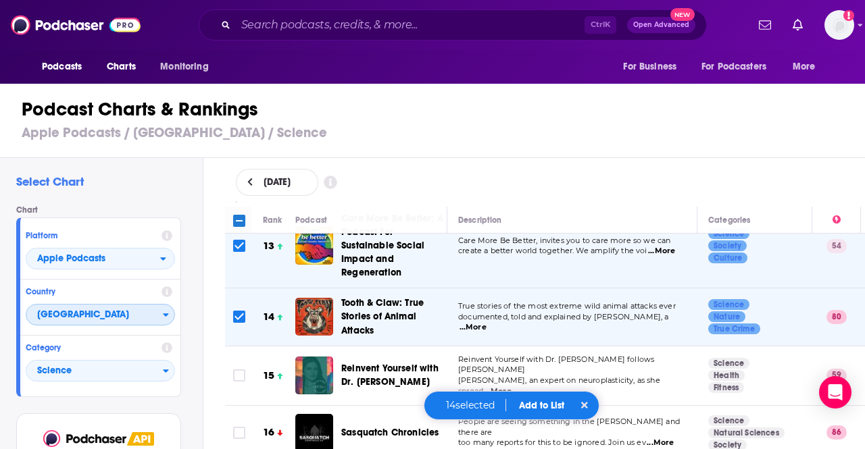
checkbox input "true"
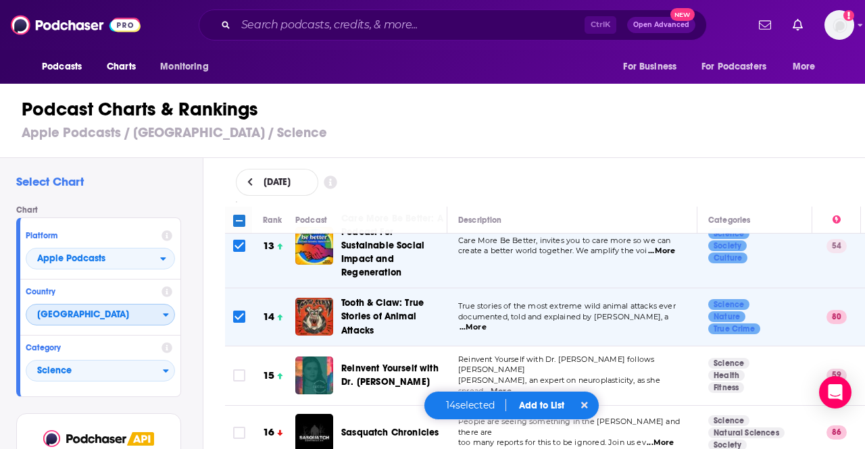
checkbox input "true"
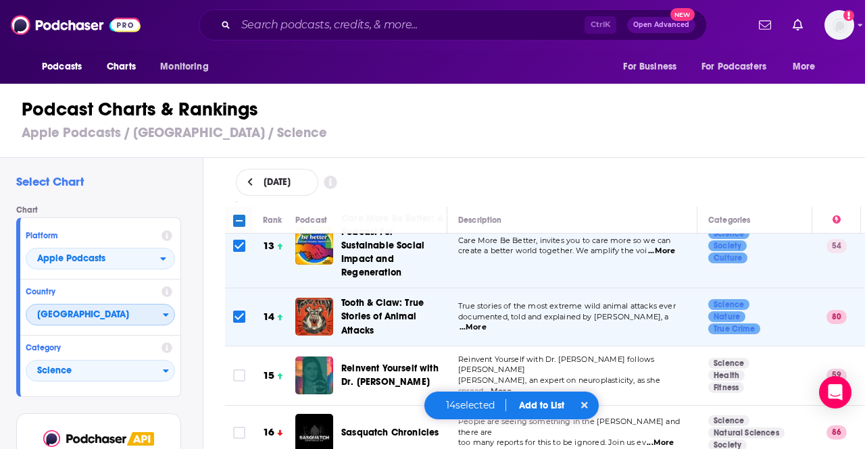
checkbox input "true"
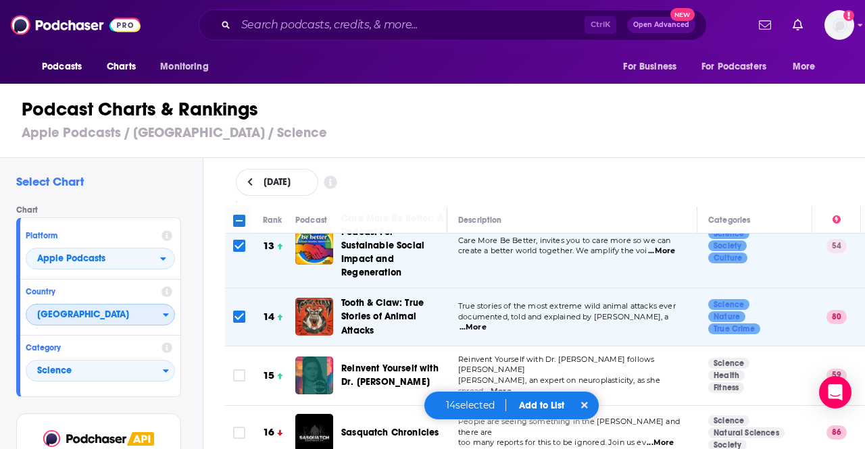
checkbox input "true"
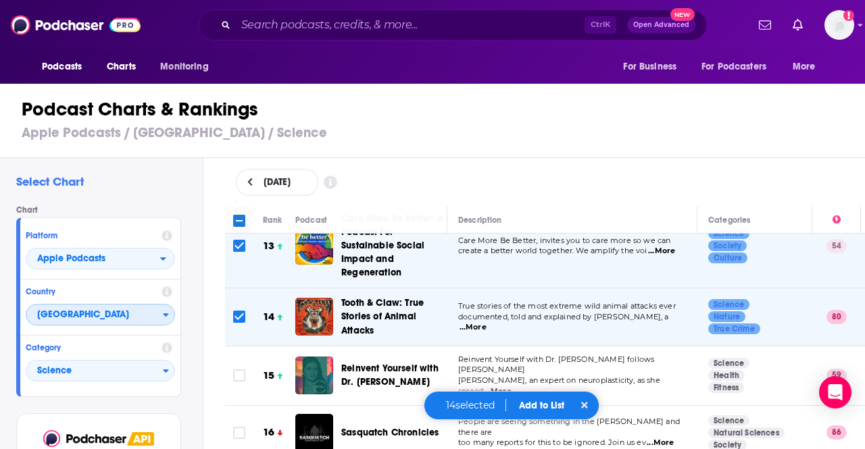
checkbox input "true"
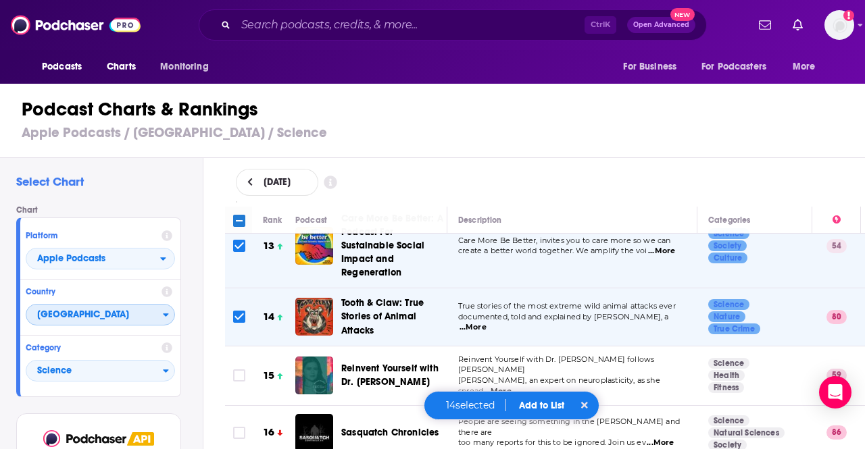
checkbox input "true"
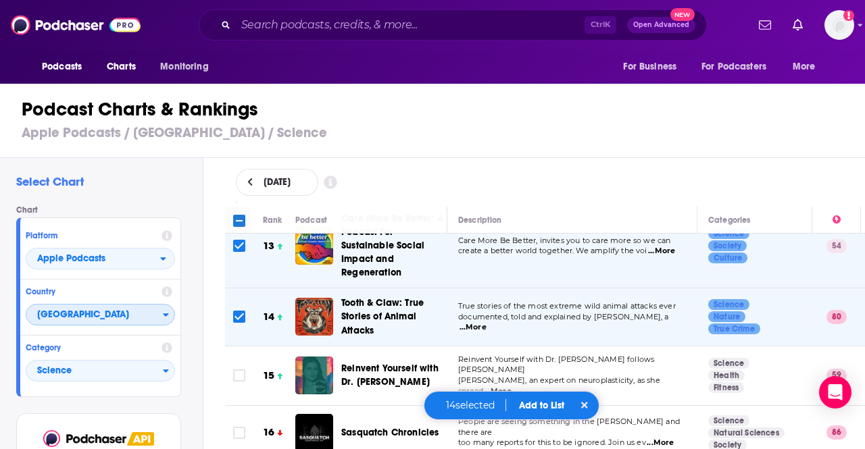
checkbox input "true"
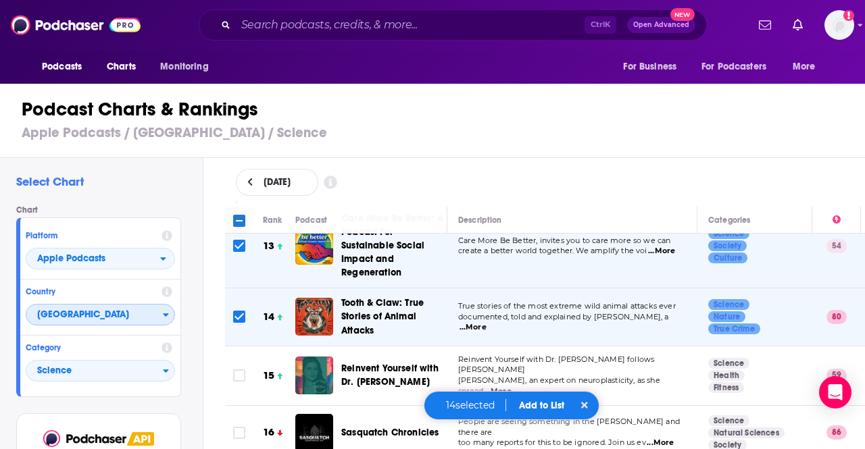
checkbox input "true"
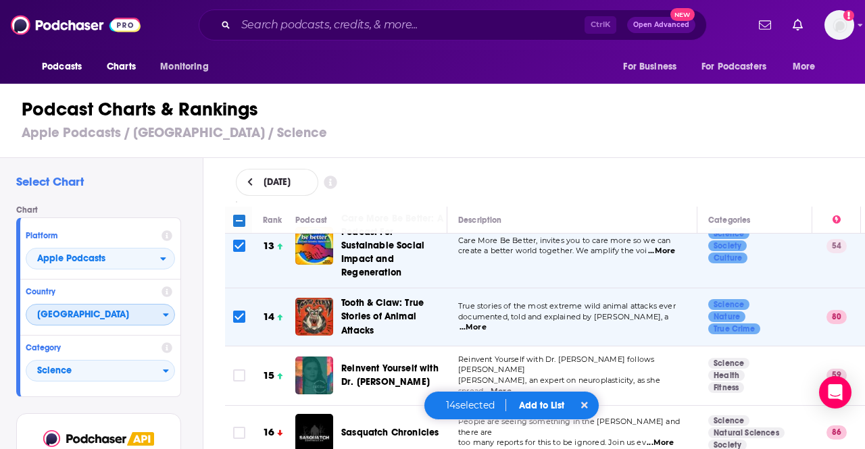
checkbox input "true"
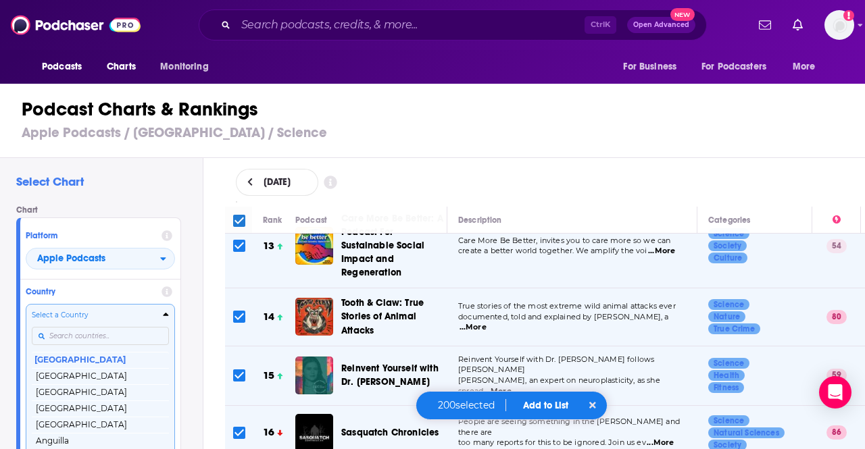
click at [72, 330] on input "Countries" at bounding box center [100, 336] width 137 height 18
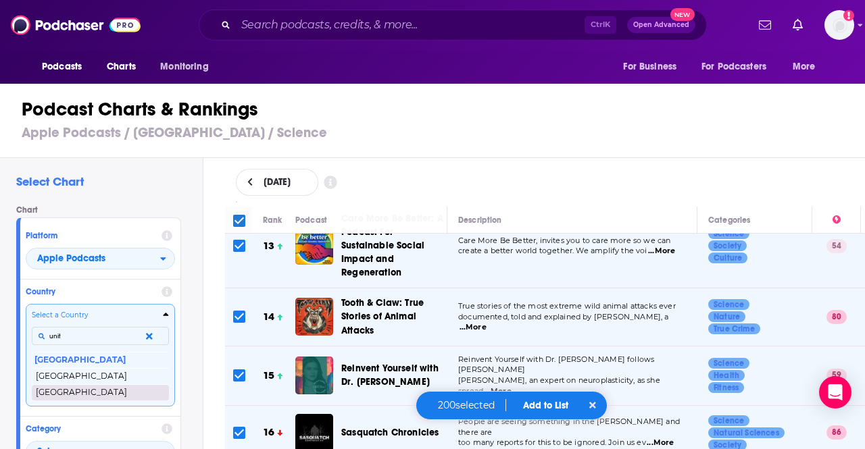
click at [89, 393] on button "[GEOGRAPHIC_DATA]" at bounding box center [100, 392] width 137 height 16
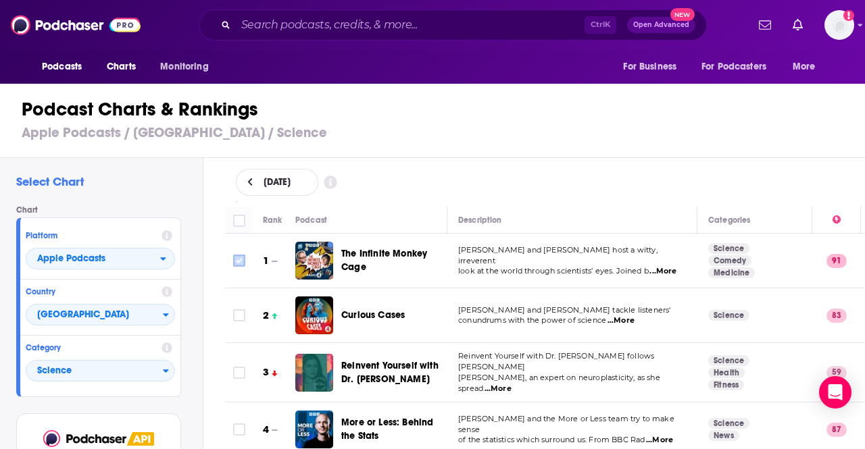
click at [239, 266] on input "Toggle select row" at bounding box center [239, 261] width 12 height 12
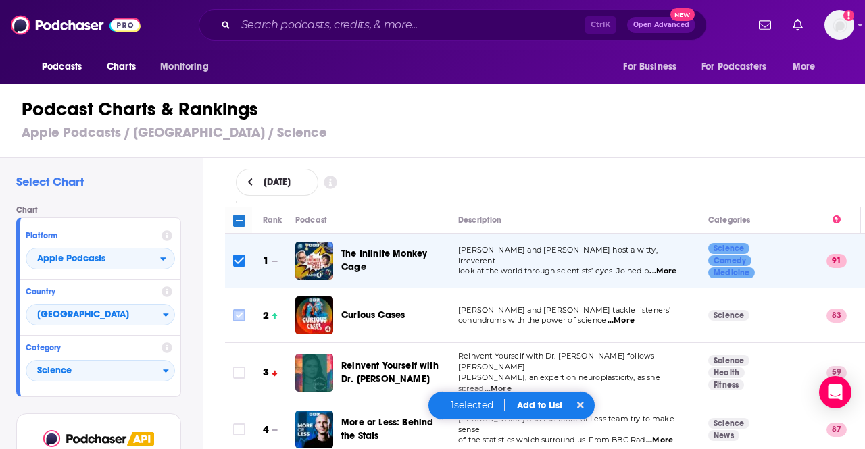
click at [239, 314] on input "Toggle select row" at bounding box center [239, 315] width 12 height 12
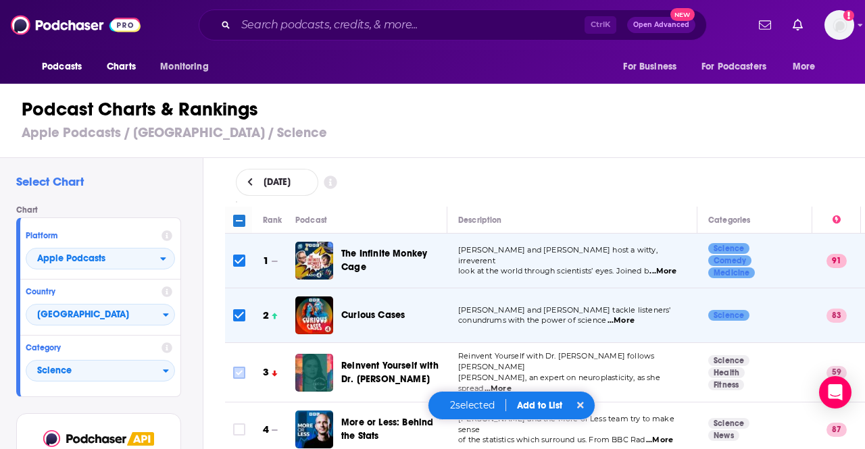
click at [236, 369] on input "Toggle select row" at bounding box center [239, 373] width 12 height 12
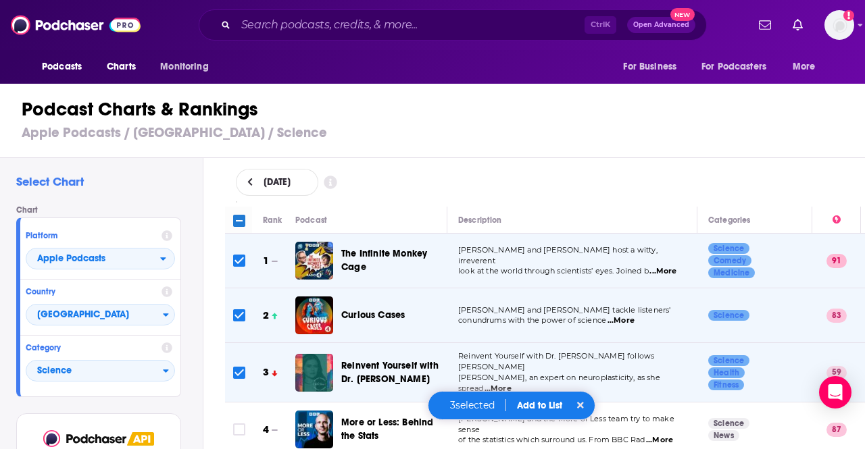
scroll to position [69, 0]
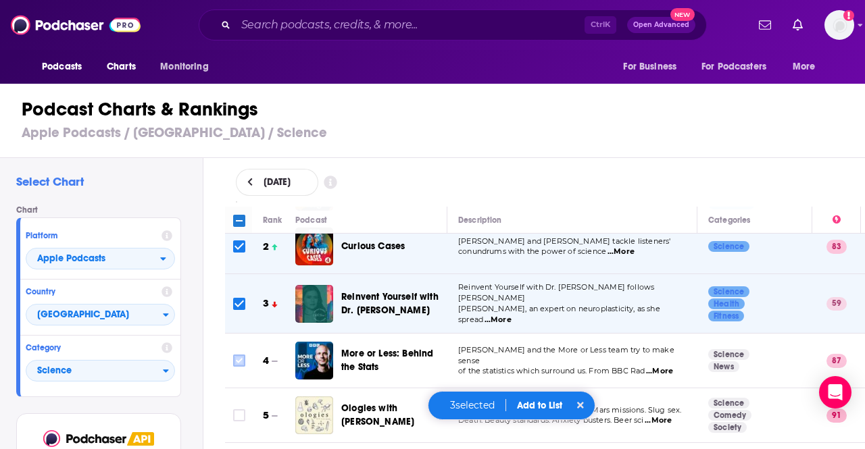
click at [239, 357] on input "Toggle select row" at bounding box center [239, 361] width 12 height 12
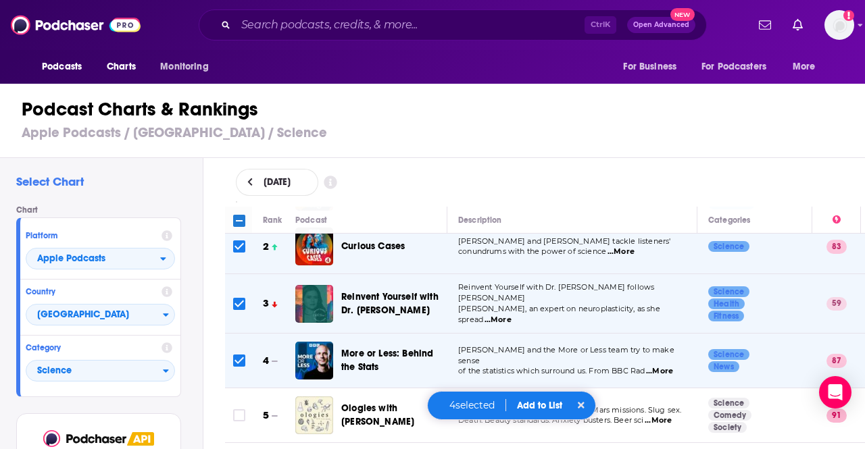
scroll to position [104, 0]
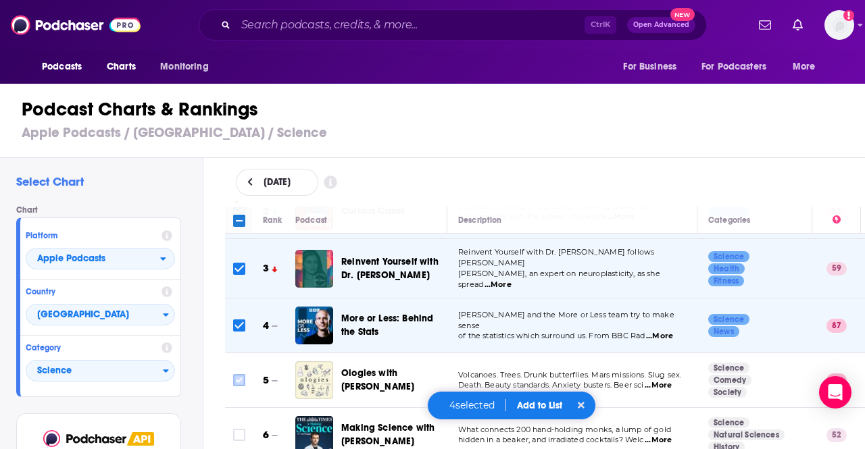
click at [238, 378] on input "Toggle select row" at bounding box center [239, 380] width 12 height 12
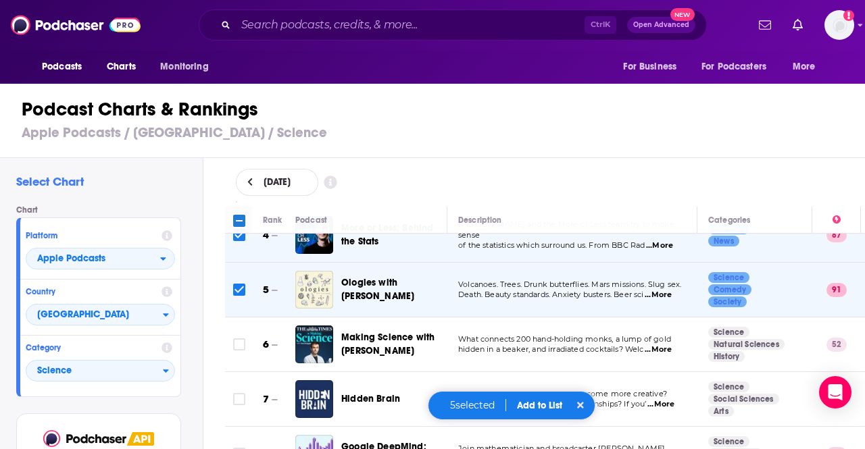
scroll to position [203, 0]
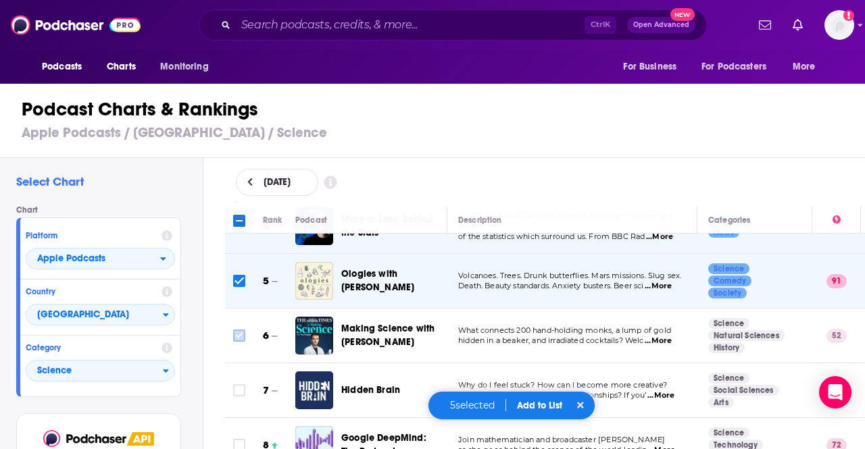
click at [243, 332] on input "Toggle select row" at bounding box center [239, 336] width 12 height 12
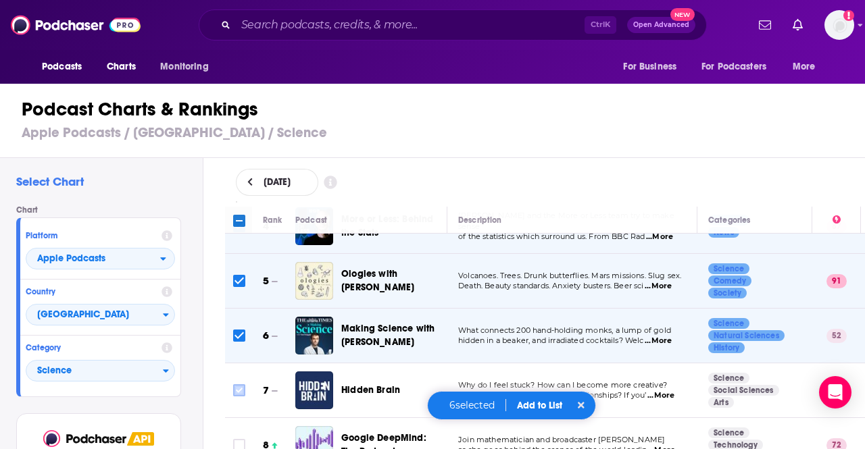
click at [237, 385] on input "Toggle select row" at bounding box center [239, 390] width 12 height 12
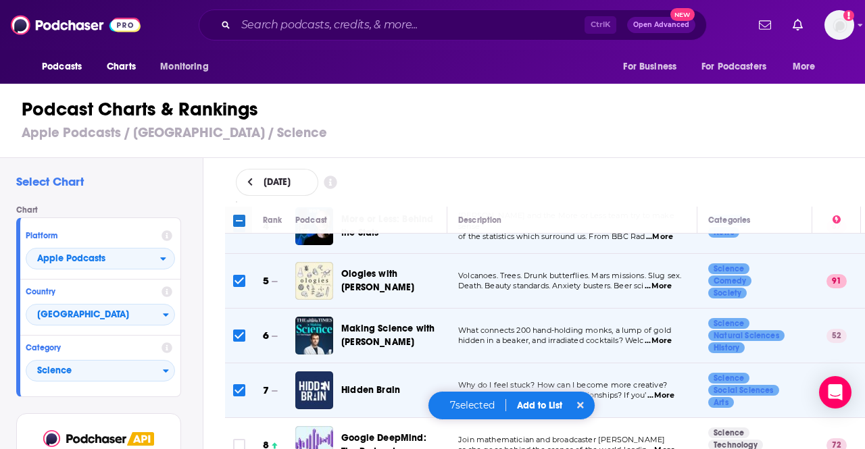
scroll to position [270, 0]
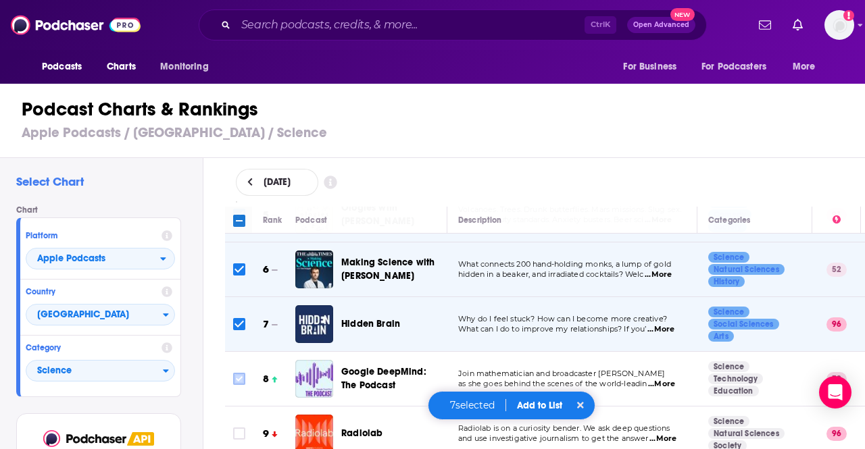
click at [239, 373] on input "Toggle select row" at bounding box center [239, 379] width 12 height 12
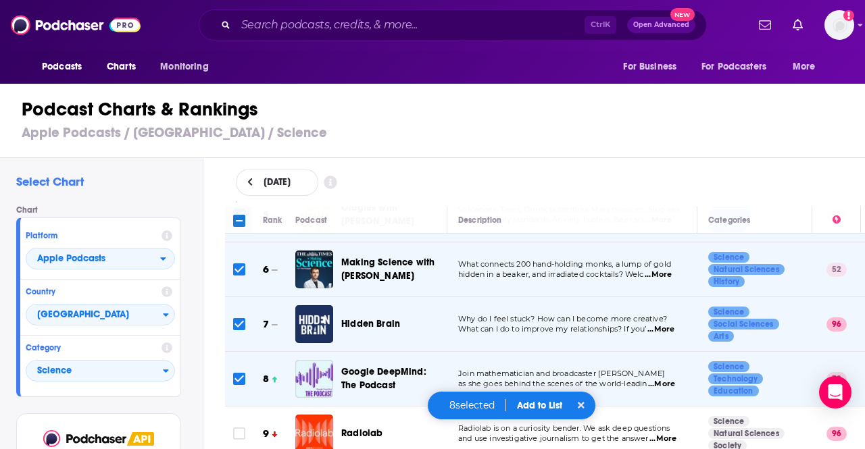
scroll to position [338, 0]
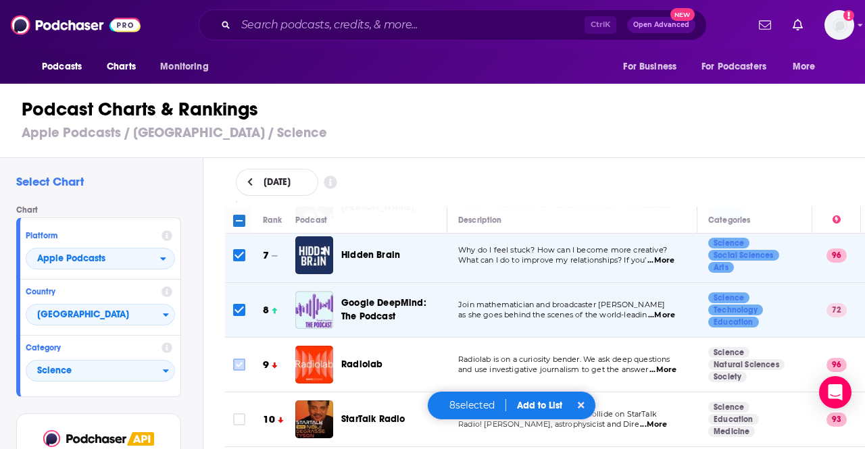
click at [238, 363] on input "Toggle select row" at bounding box center [239, 365] width 12 height 12
click at [241, 413] on input "Toggle select row" at bounding box center [239, 419] width 12 height 12
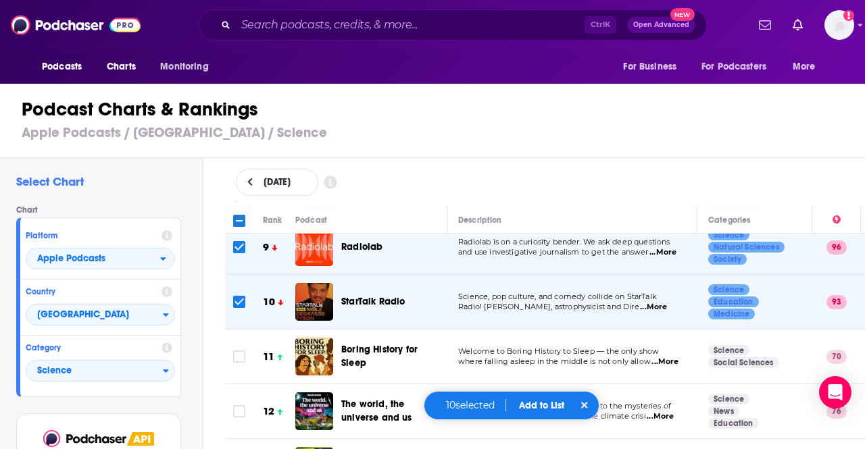
scroll to position [461, 0]
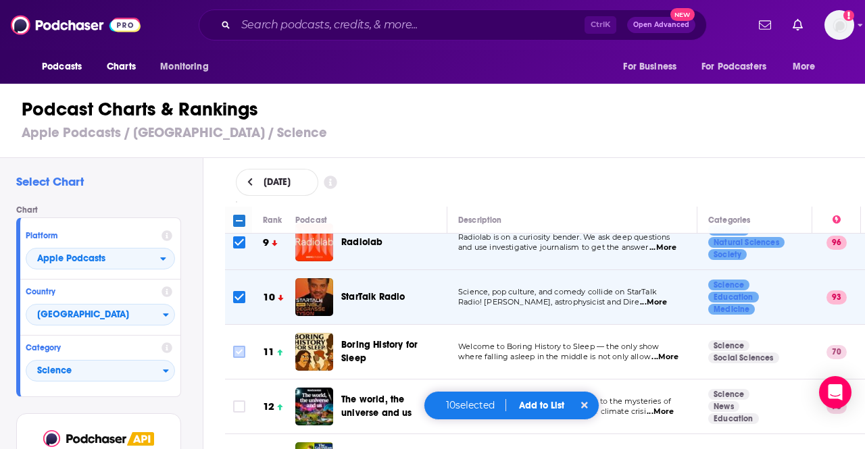
click at [239, 346] on input "Toggle select row" at bounding box center [239, 352] width 12 height 12
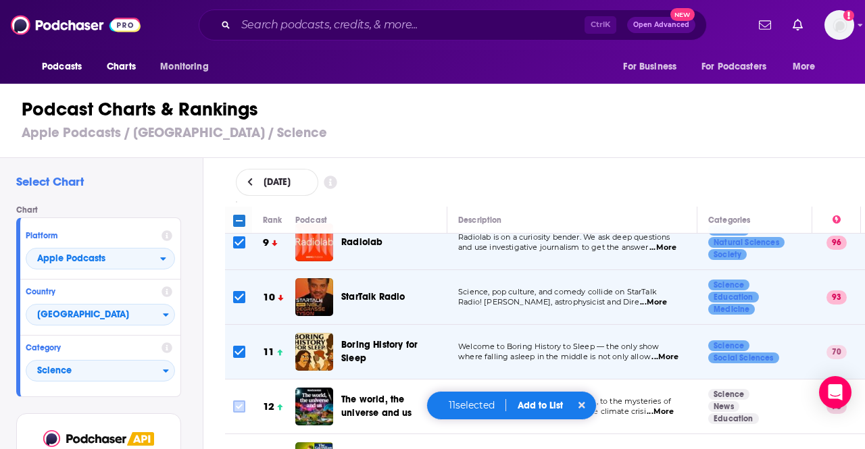
click at [242, 401] on input "Toggle select row" at bounding box center [239, 407] width 12 height 12
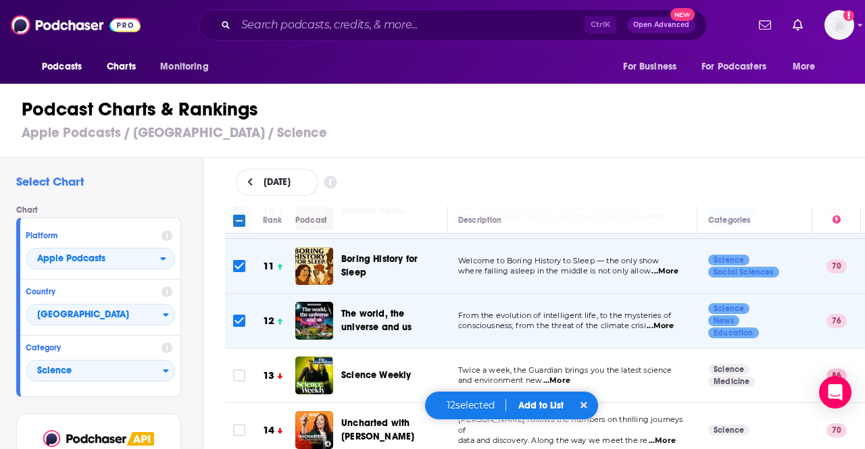
scroll to position [547, 0]
click at [242, 369] on input "Toggle select row" at bounding box center [239, 375] width 12 height 12
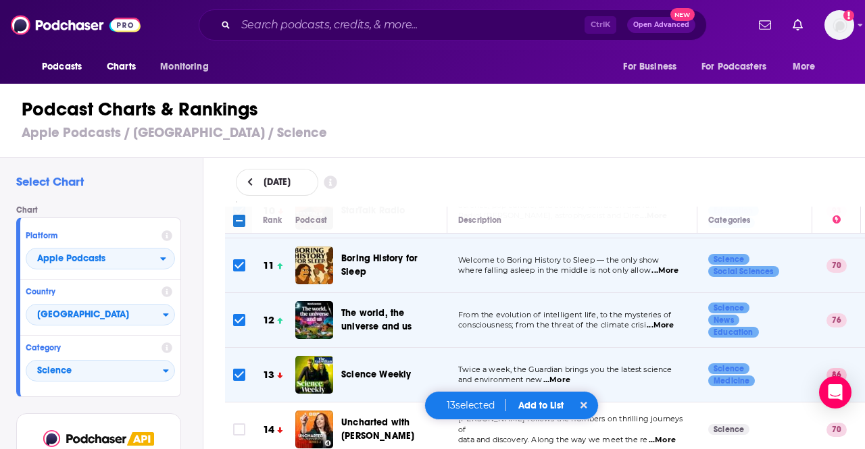
scroll to position [615, 0]
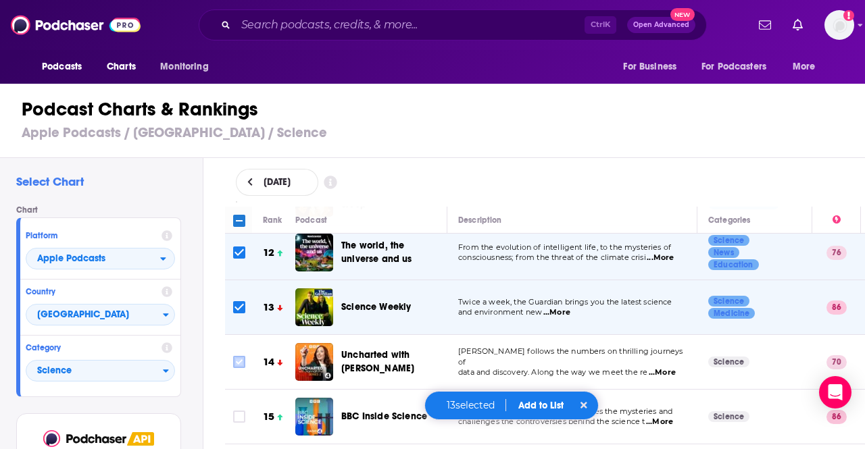
click at [240, 360] on icon "Toggle select row" at bounding box center [239, 362] width 16 height 16
click at [239, 356] on input "Toggle select row" at bounding box center [239, 362] width 12 height 12
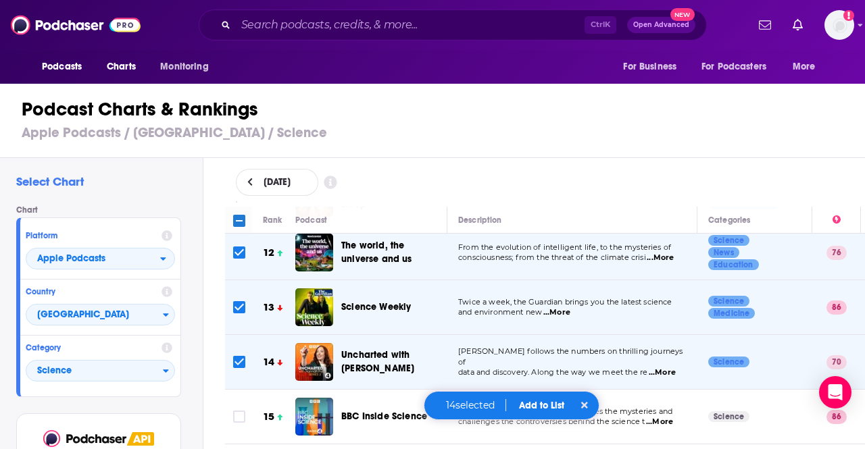
scroll to position [670, 0]
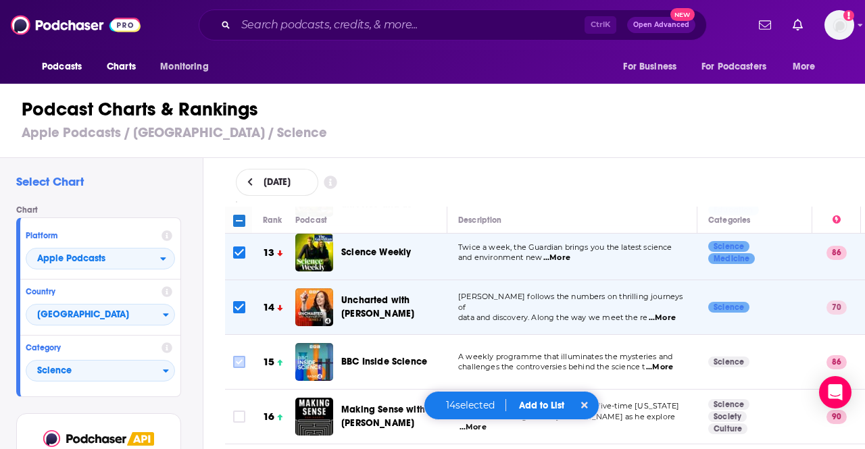
click at [241, 356] on input "Toggle select row" at bounding box center [239, 362] width 12 height 12
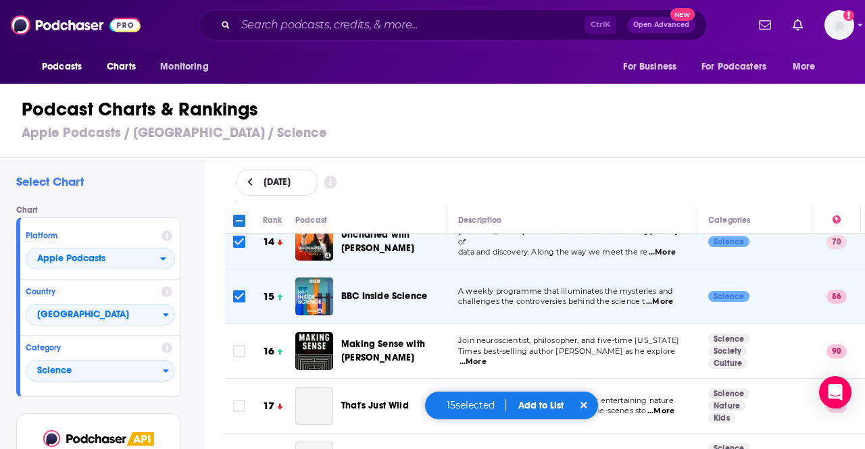
scroll to position [743, 0]
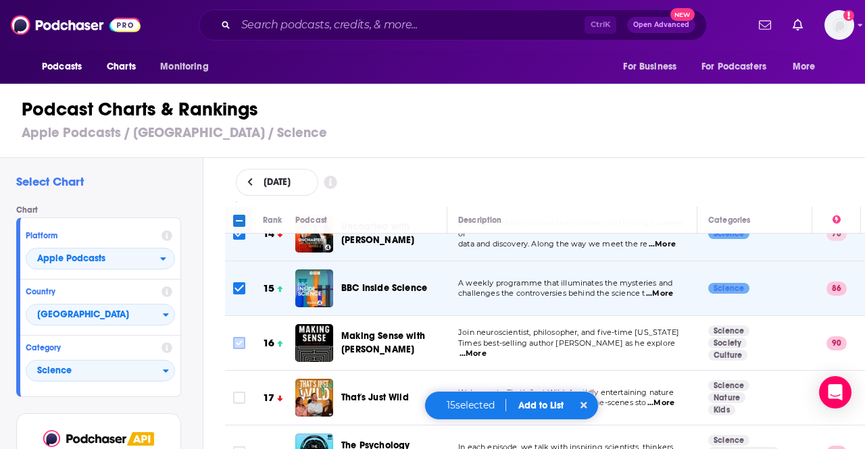
click at [241, 337] on input "Toggle select row" at bounding box center [239, 343] width 12 height 12
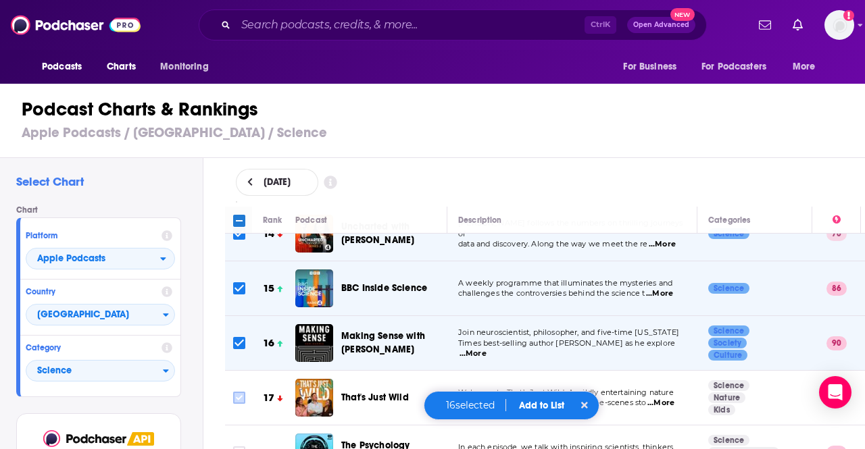
click at [239, 392] on input "Toggle select row" at bounding box center [239, 398] width 12 height 12
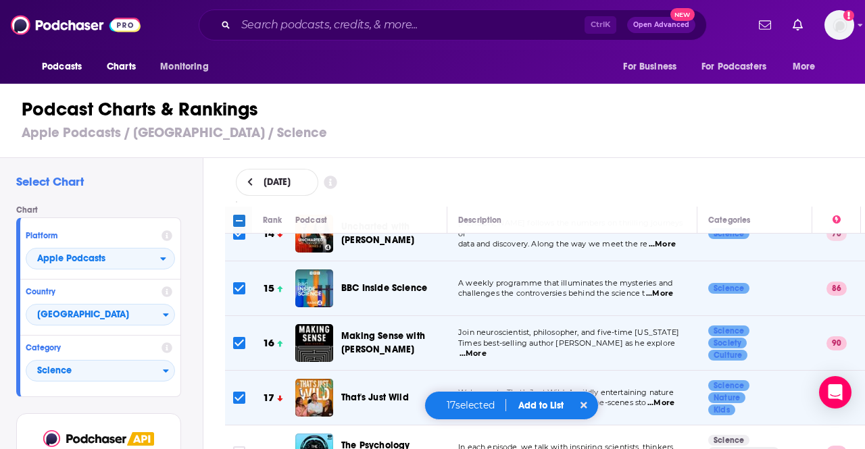
scroll to position [835, 0]
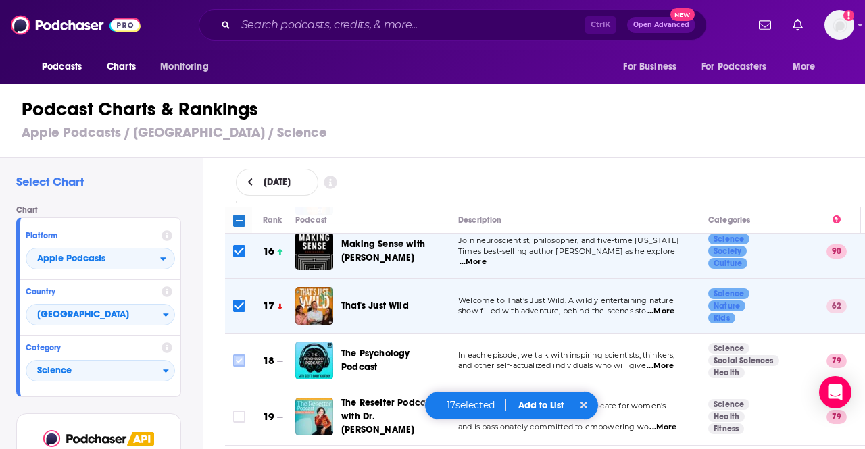
click at [234, 356] on input "Toggle select row" at bounding box center [239, 361] width 12 height 12
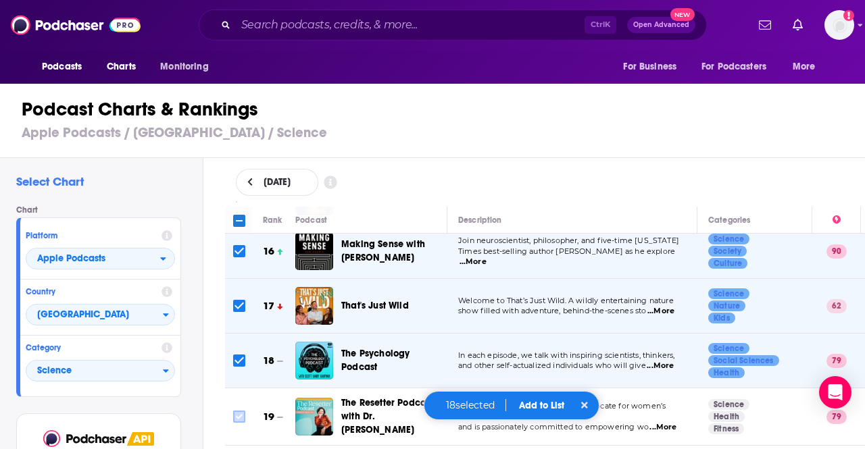
click at [239, 411] on input "Toggle select row" at bounding box center [239, 417] width 12 height 12
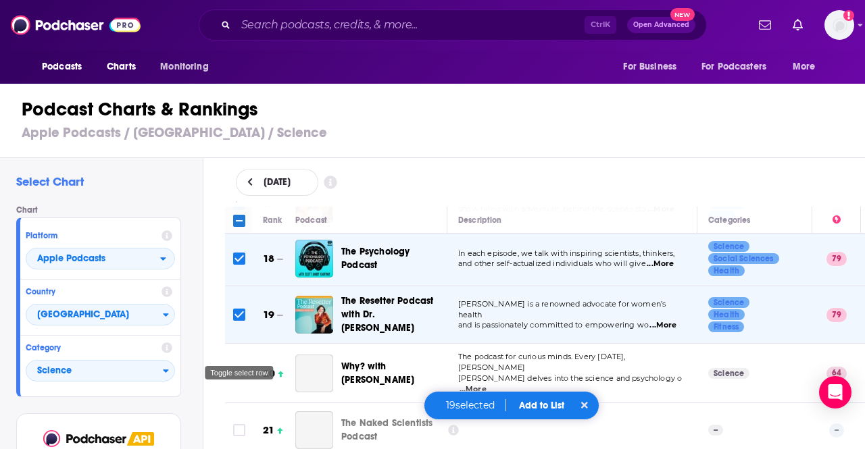
scroll to position [944, 0]
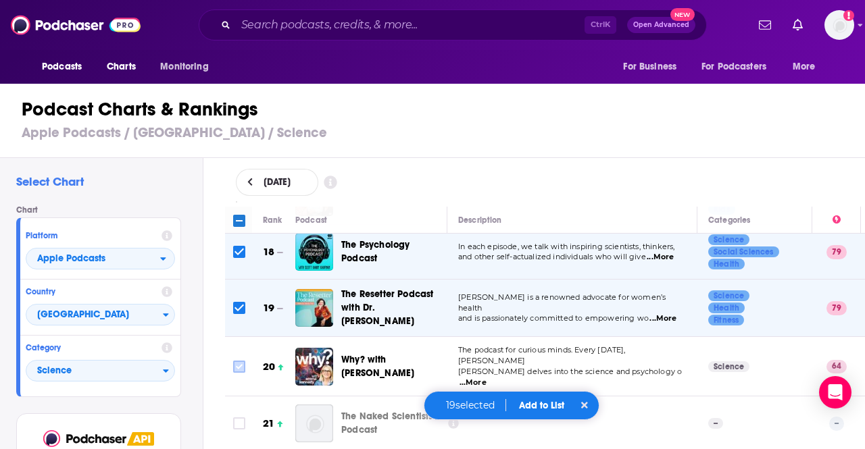
click at [239, 361] on input "Toggle select row" at bounding box center [239, 367] width 12 height 12
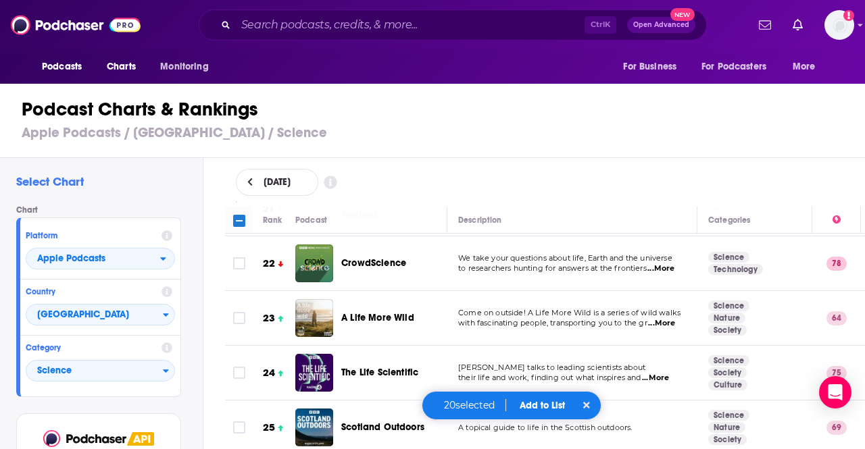
scroll to position [1160, 0]
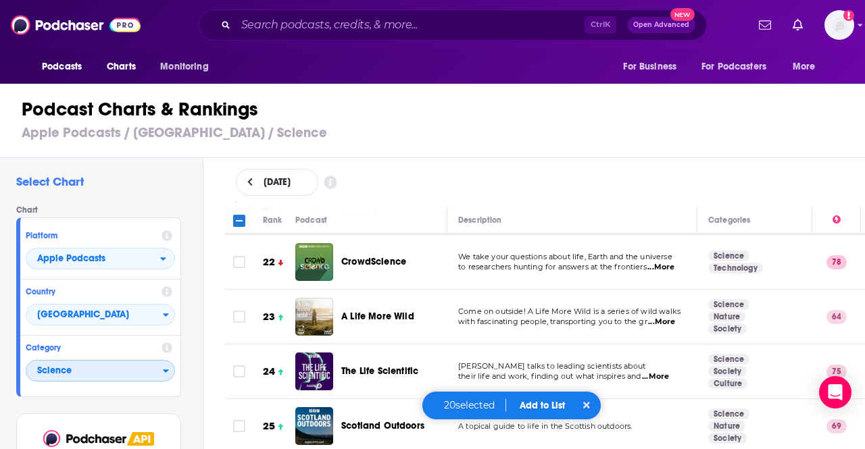
click at [101, 370] on span "Science" at bounding box center [94, 371] width 136 height 23
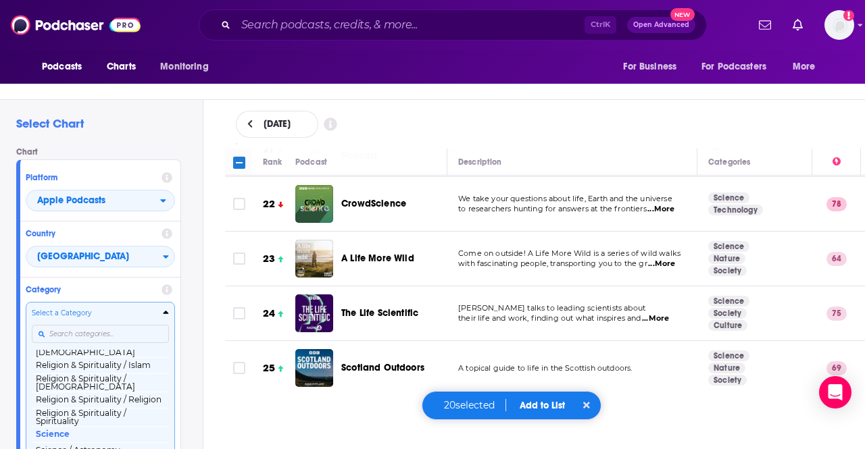
scroll to position [50, 0]
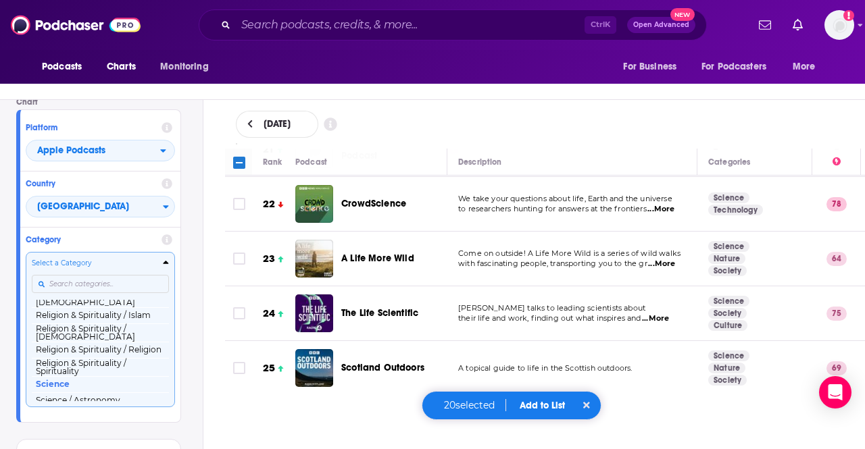
click at [95, 338] on div "Select a Category Top Podcasts Arts Arts / Books Arts / Design Arts / Fashion &…" at bounding box center [100, 329] width 137 height 143
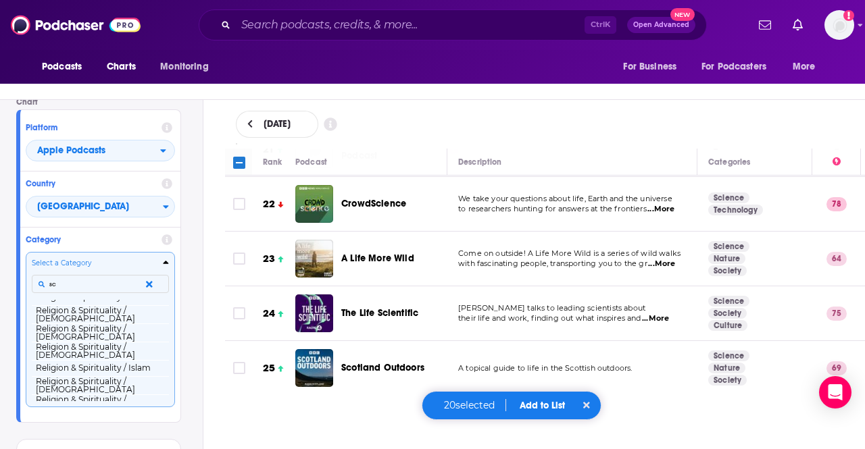
scroll to position [0, 0]
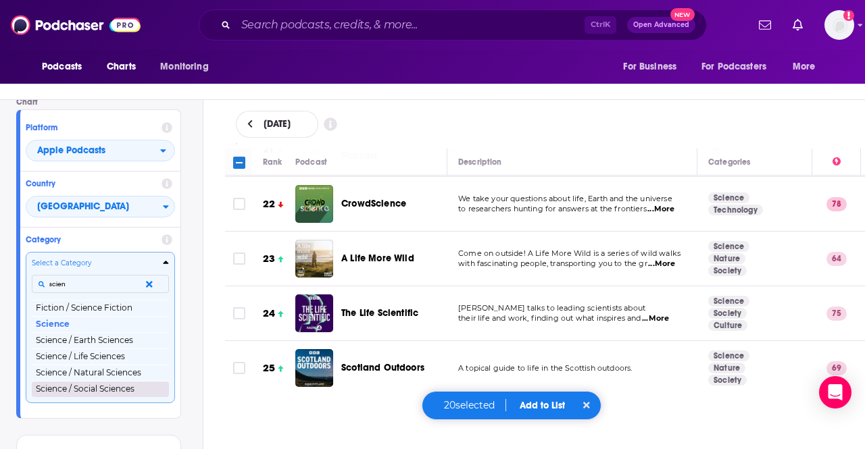
click at [109, 386] on button "Science / Social Sciences" at bounding box center [100, 389] width 137 height 16
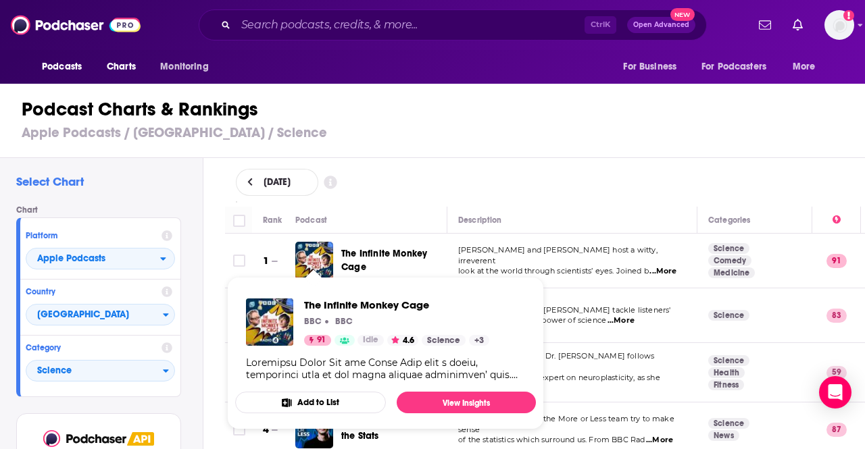
drag, startPoint x: 240, startPoint y: 259, endPoint x: 236, endPoint y: 328, distance: 69.7
click at [240, 259] on input "Toggle select row" at bounding box center [239, 261] width 12 height 12
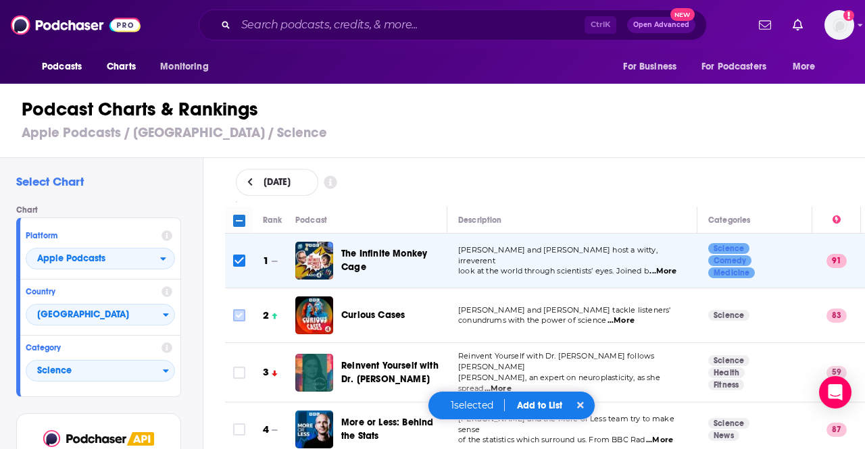
click at [235, 313] on input "Toggle select row" at bounding box center [239, 315] width 12 height 12
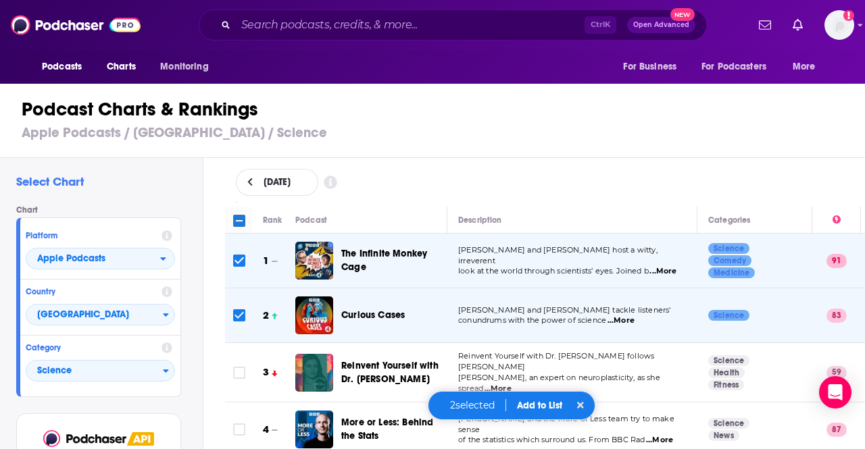
scroll to position [38, 0]
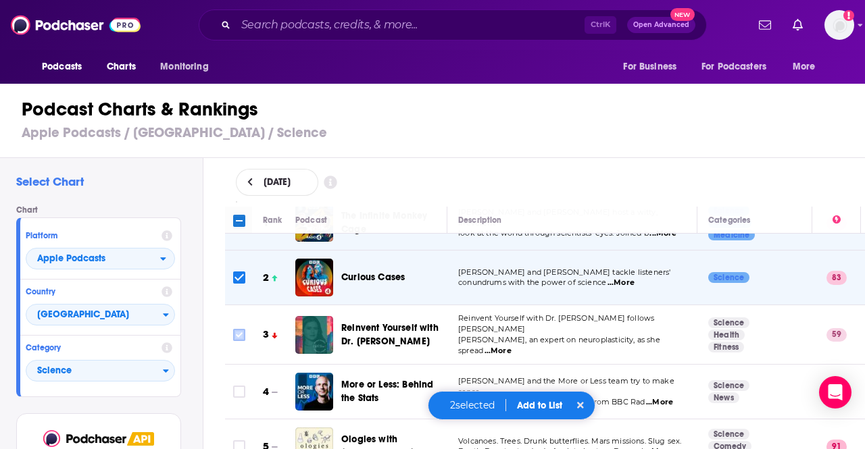
click at [239, 333] on input "Toggle select row" at bounding box center [239, 335] width 12 height 12
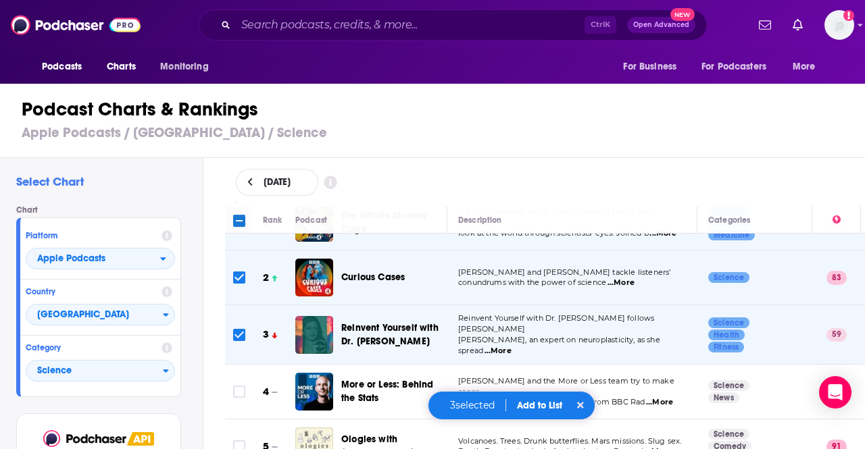
scroll to position [57, 0]
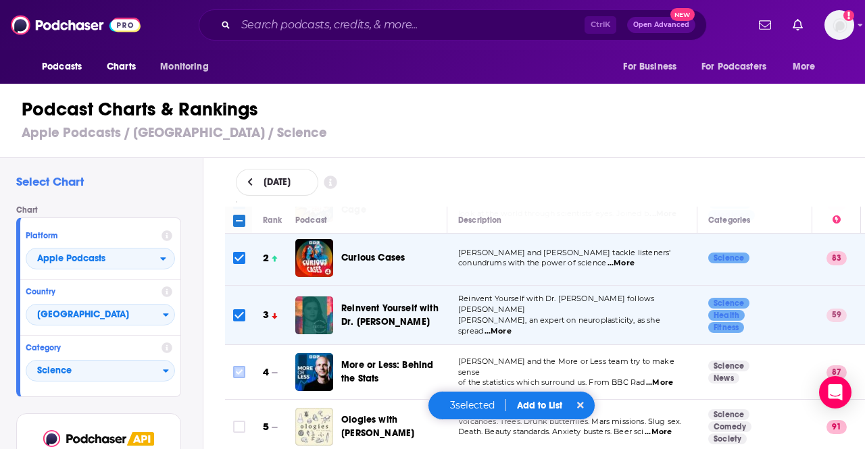
click at [239, 372] on input "Toggle select row" at bounding box center [239, 372] width 12 height 12
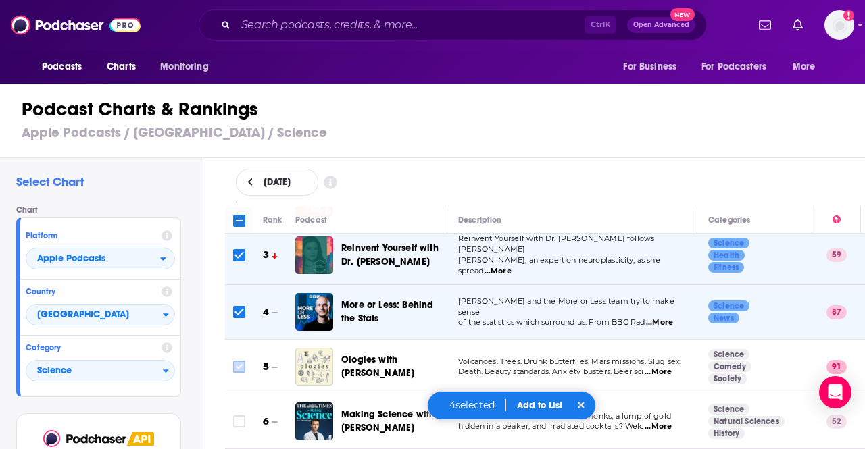
click at [240, 367] on icon "Toggle select row" at bounding box center [239, 367] width 16 height 16
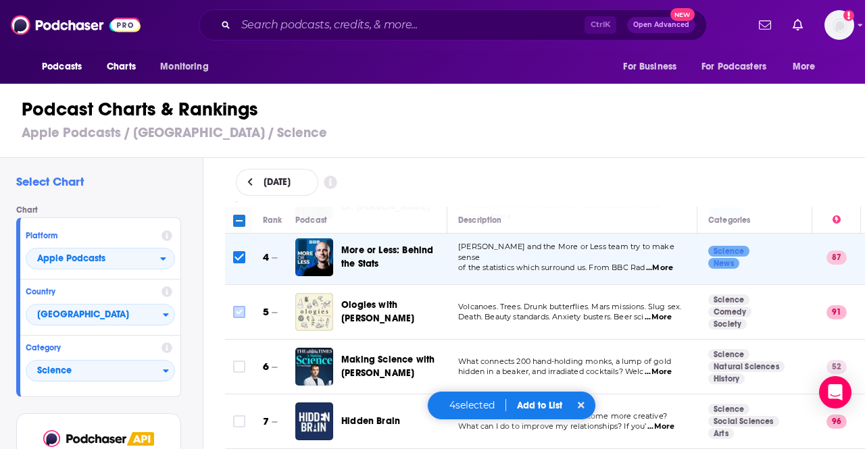
click at [236, 361] on input "Toggle select row" at bounding box center [239, 367] width 12 height 12
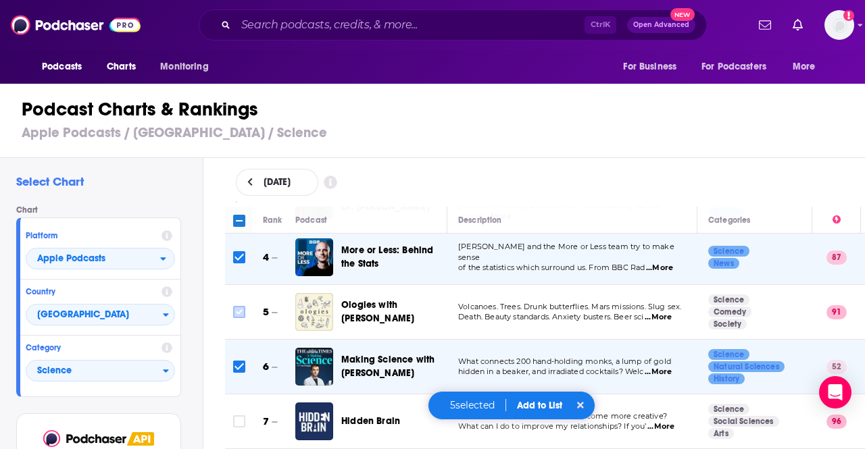
click at [239, 307] on input "Toggle select row" at bounding box center [239, 312] width 12 height 12
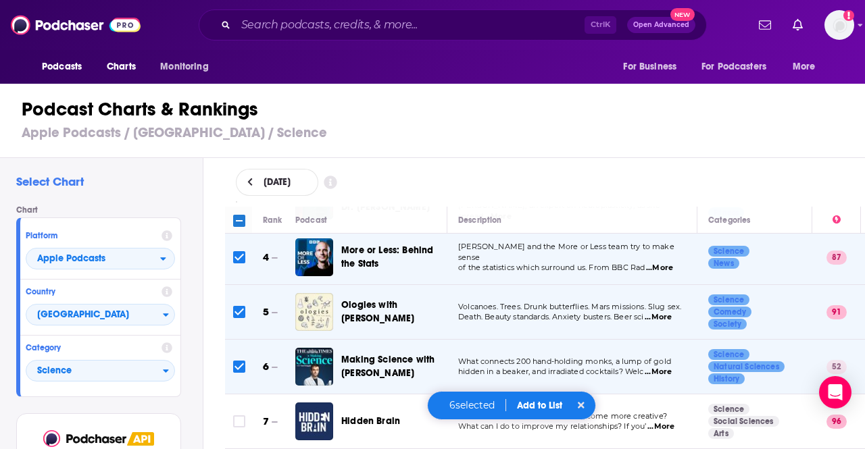
scroll to position [234, 0]
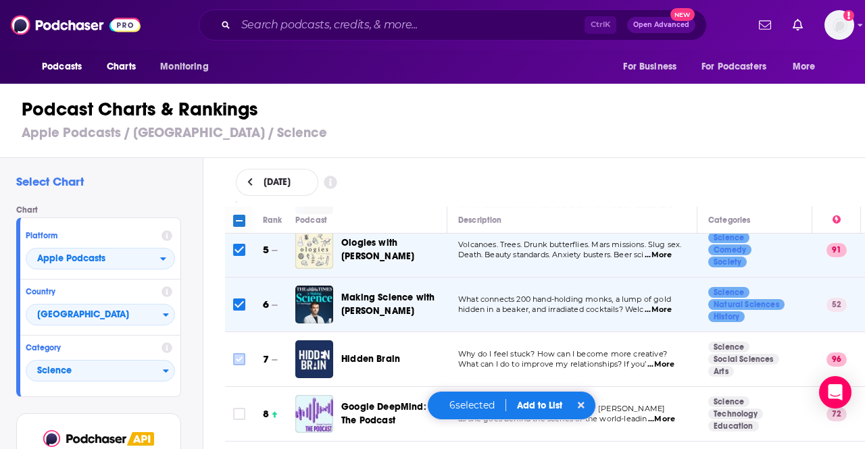
click at [238, 356] on input "Toggle select row" at bounding box center [239, 359] width 12 height 12
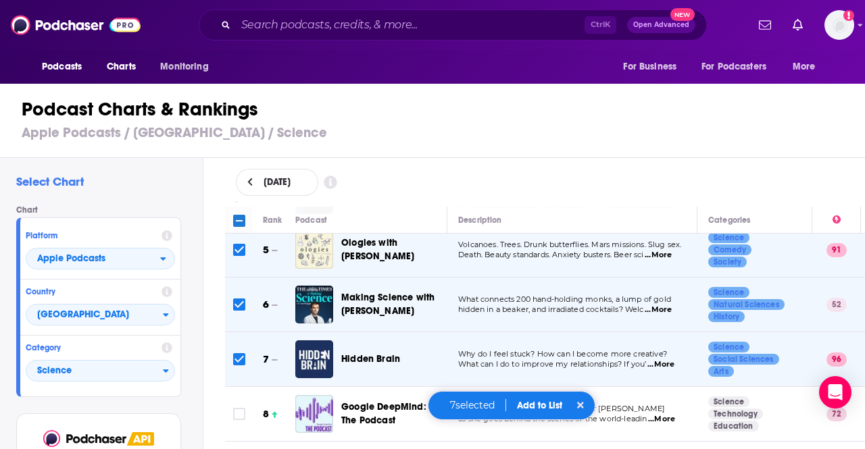
scroll to position [303, 0]
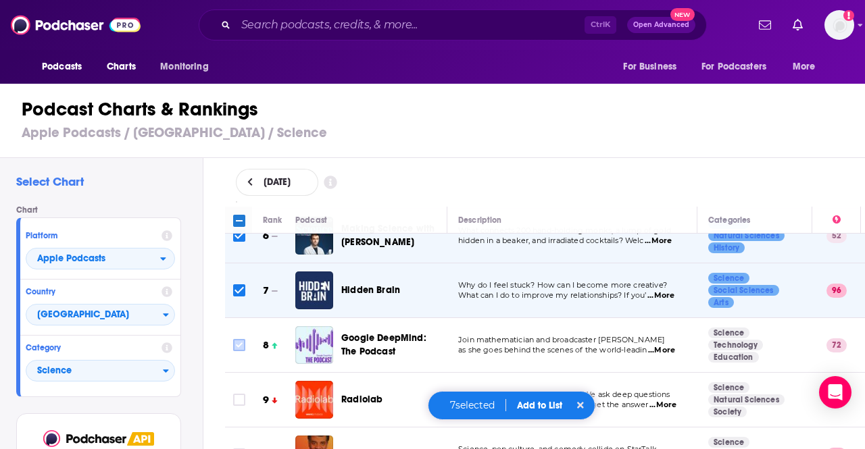
click at [239, 343] on input "Toggle select row" at bounding box center [239, 345] width 12 height 12
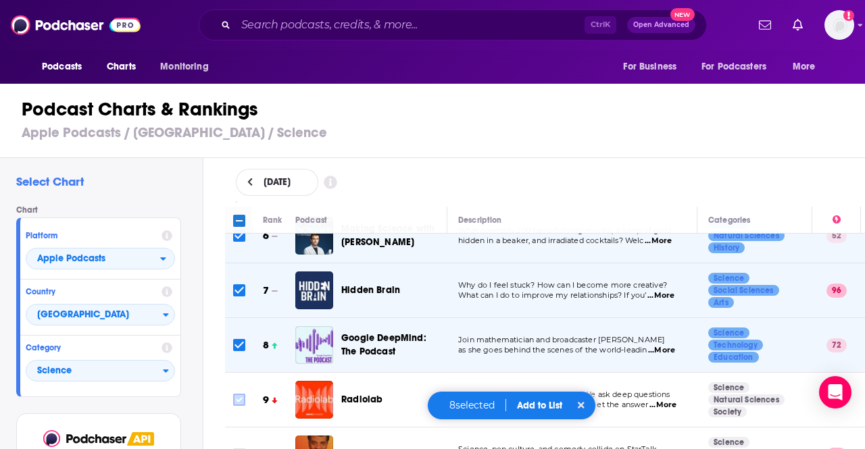
scroll to position [340, 1]
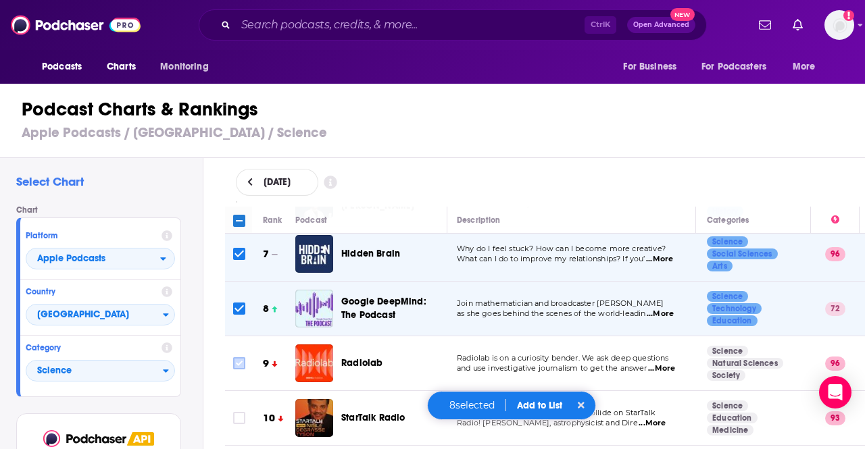
click at [241, 357] on input "Toggle select row" at bounding box center [239, 363] width 12 height 12
